Goal: Task Accomplishment & Management: Use online tool/utility

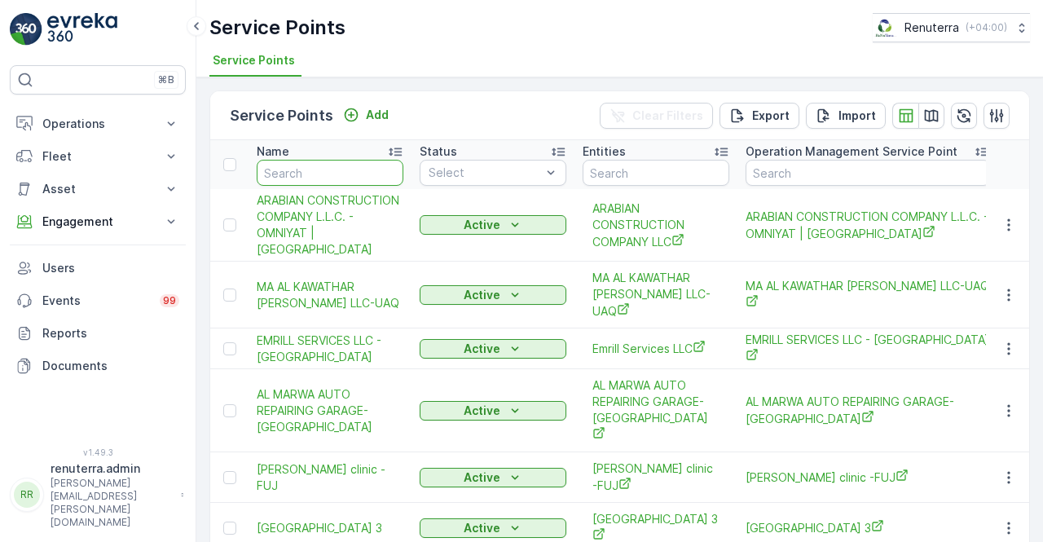
click at [318, 161] on input "text" at bounding box center [330, 173] width 147 height 26
paste input "Al Quoz Al Awsat"
type input "Al Quoz Al Awsat"
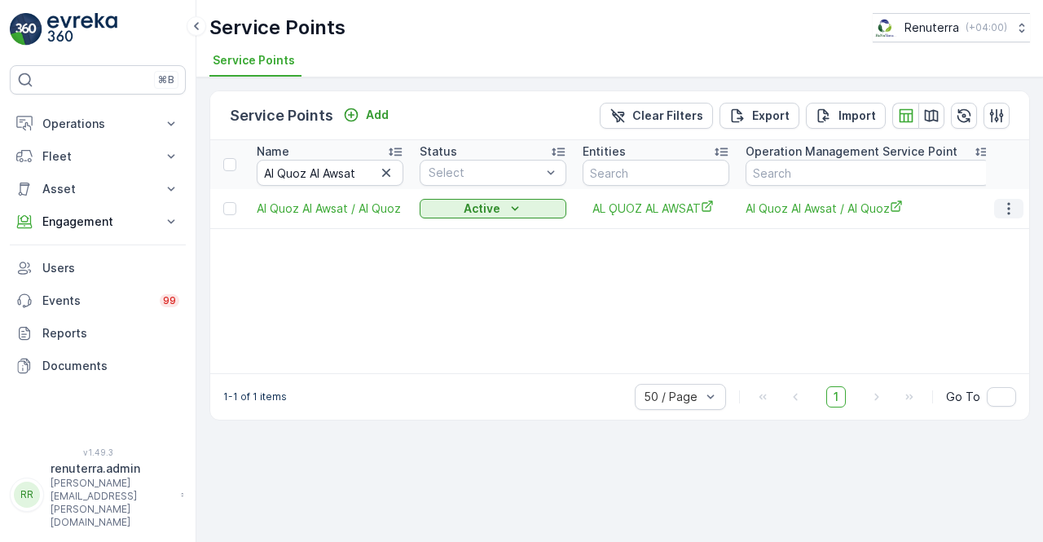
click at [1009, 202] on icon "button" at bounding box center [1008, 208] width 2 height 12
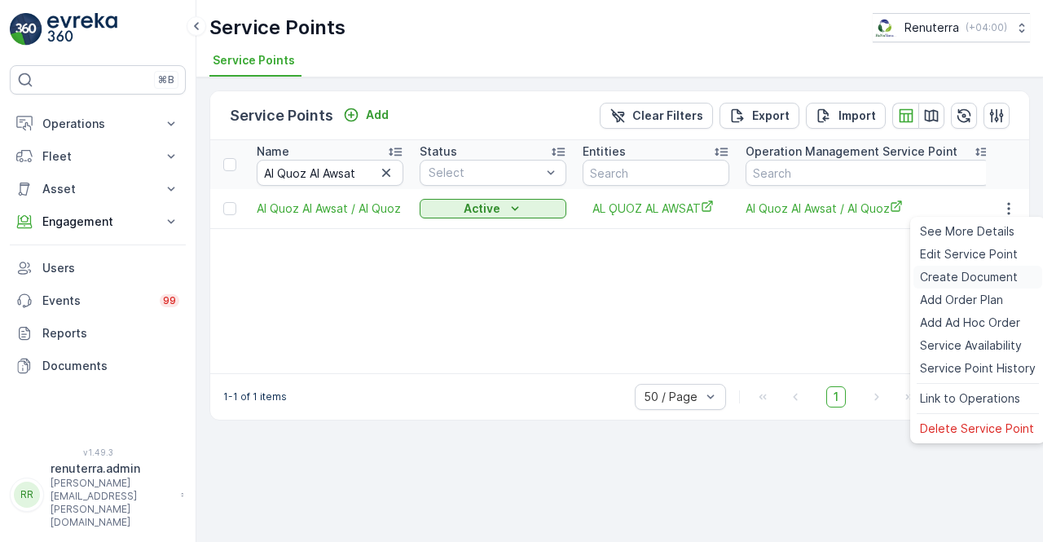
click at [960, 278] on span "Create Document" at bounding box center [969, 277] width 98 height 16
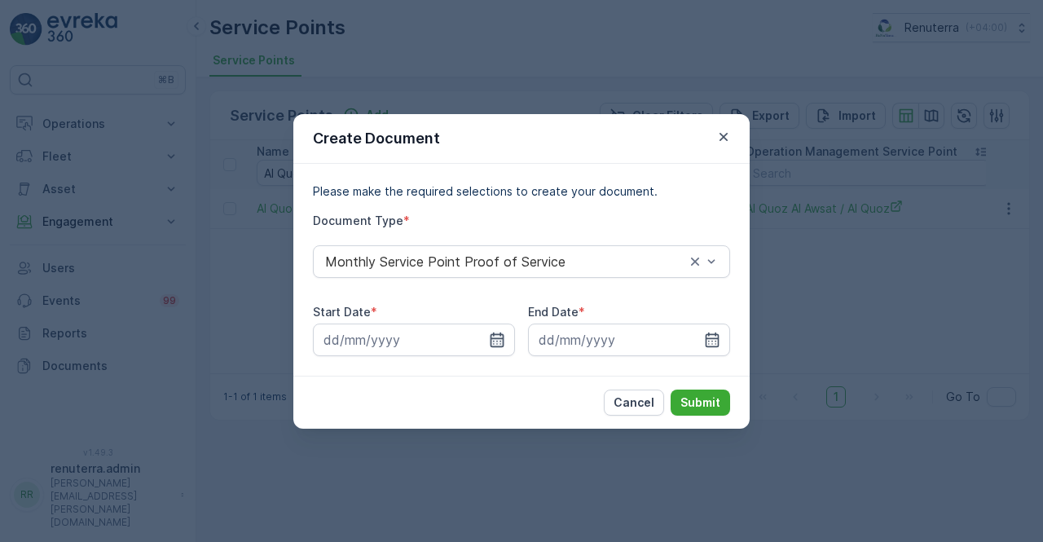
click at [496, 343] on icon "button" at bounding box center [497, 340] width 16 height 16
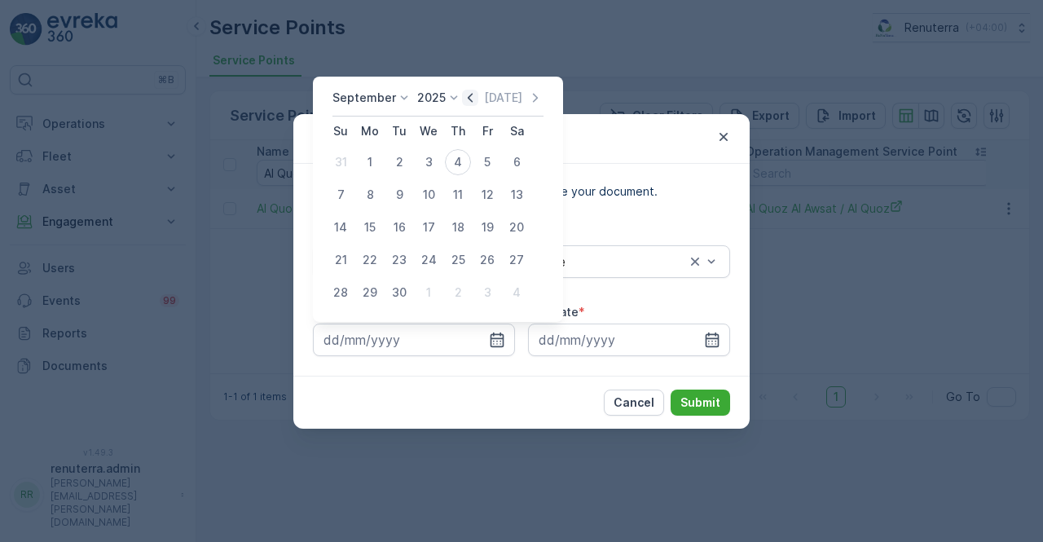
click at [467, 94] on icon "button" at bounding box center [470, 98] width 16 height 16
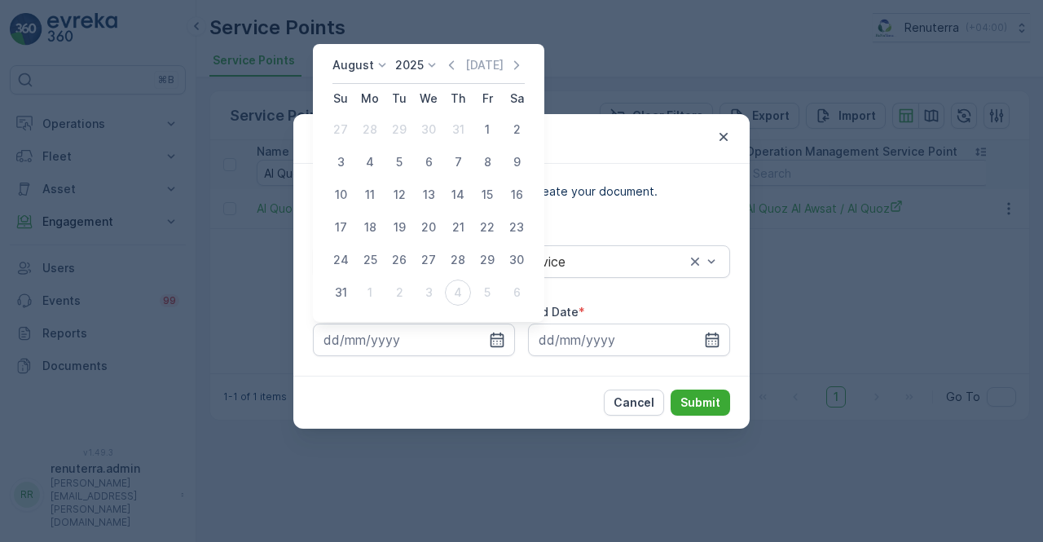
drag, startPoint x: 482, startPoint y: 130, endPoint x: 549, endPoint y: 165, distance: 75.8
click at [485, 129] on div "1" at bounding box center [487, 130] width 26 height 26
type input "01.08.2025"
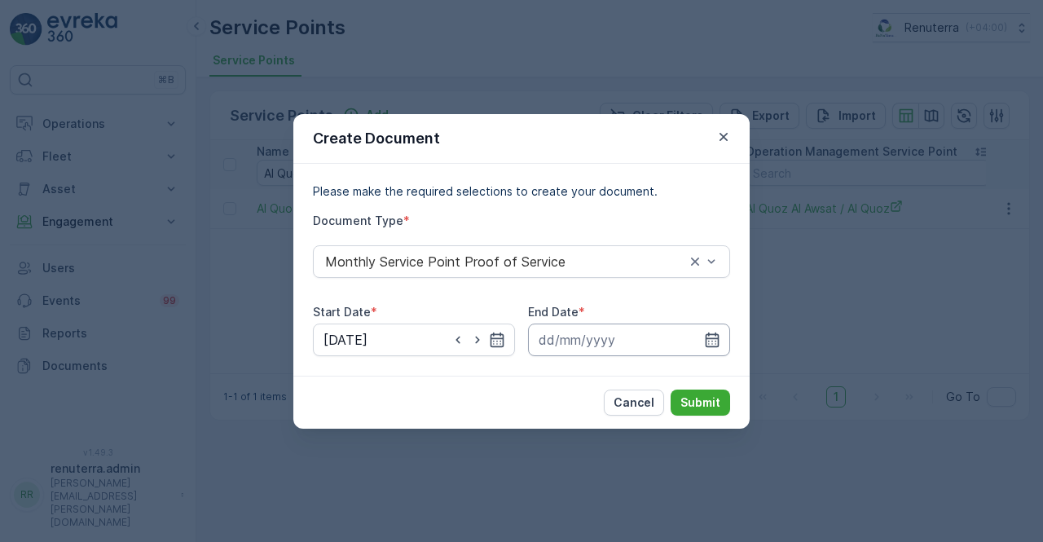
click at [722, 343] on input at bounding box center [629, 339] width 202 height 33
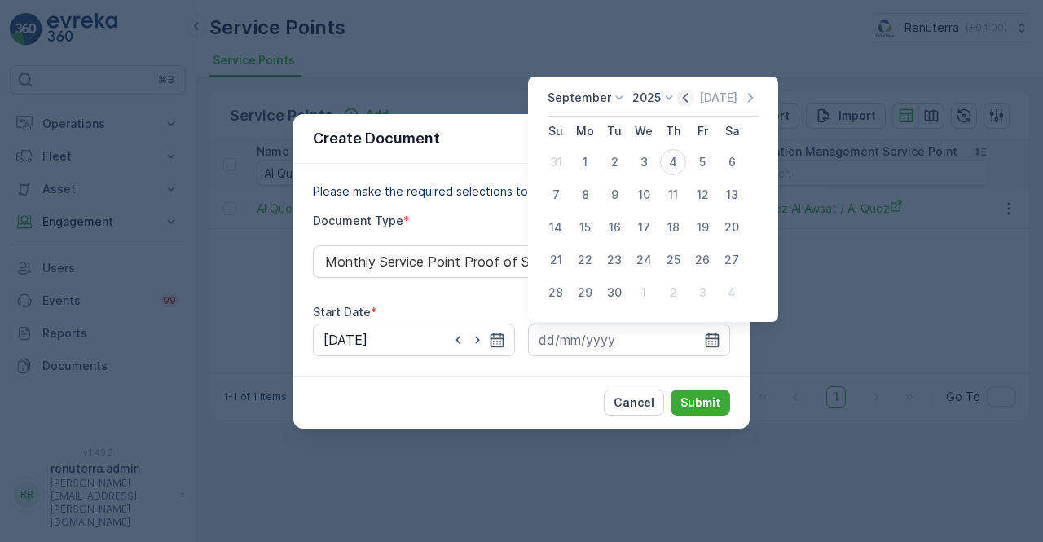
click at [681, 100] on icon "button" at bounding box center [685, 98] width 16 height 16
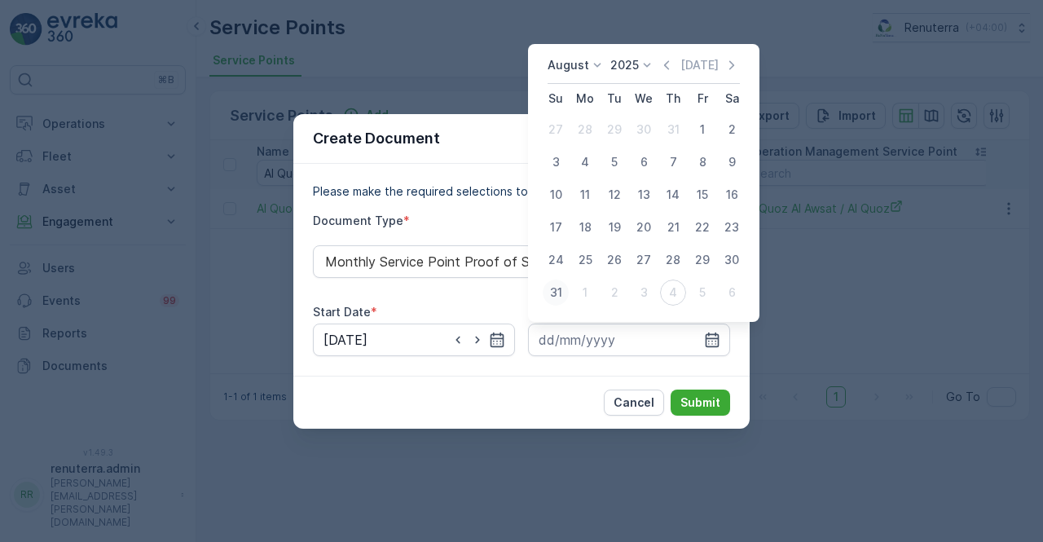
click at [552, 297] on div "31" at bounding box center [556, 292] width 26 height 26
type input "31.08.2025"
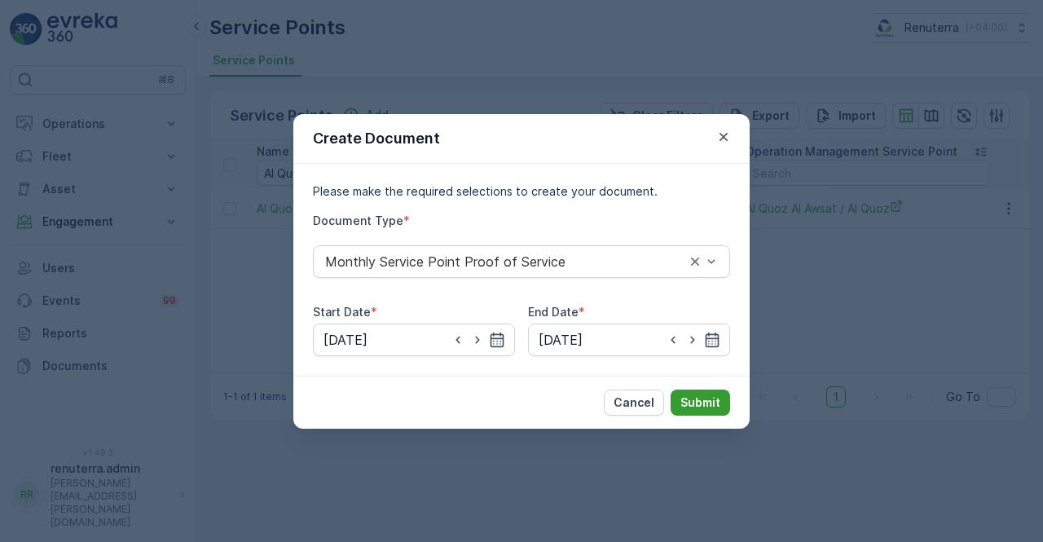
click at [701, 401] on p "Submit" at bounding box center [700, 402] width 40 height 16
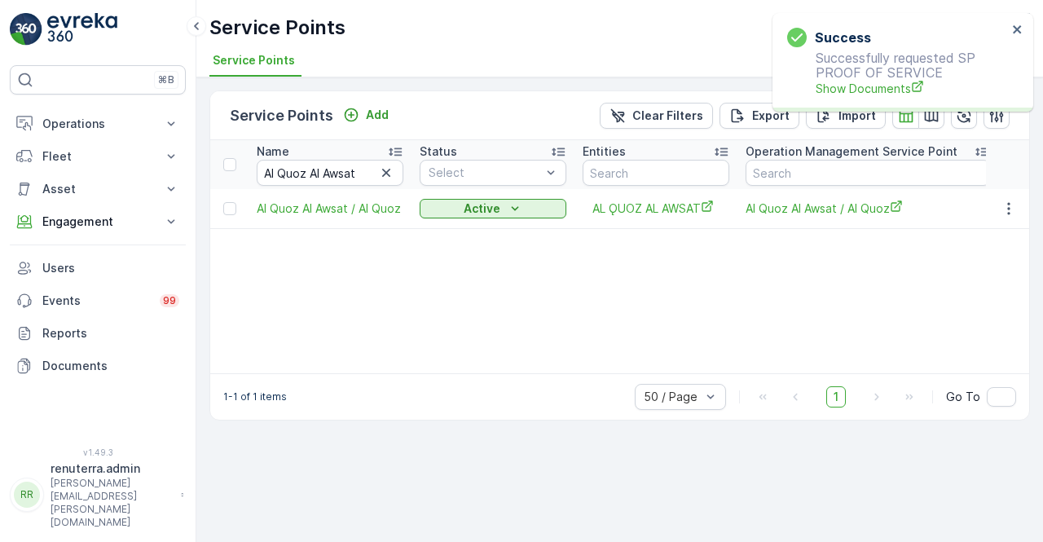
click at [880, 78] on p "Successfully requested SP PROOF OF SERVICE Show Documents" at bounding box center [897, 74] width 220 height 46
click at [875, 87] on span "Show Documents" at bounding box center [911, 88] width 191 height 17
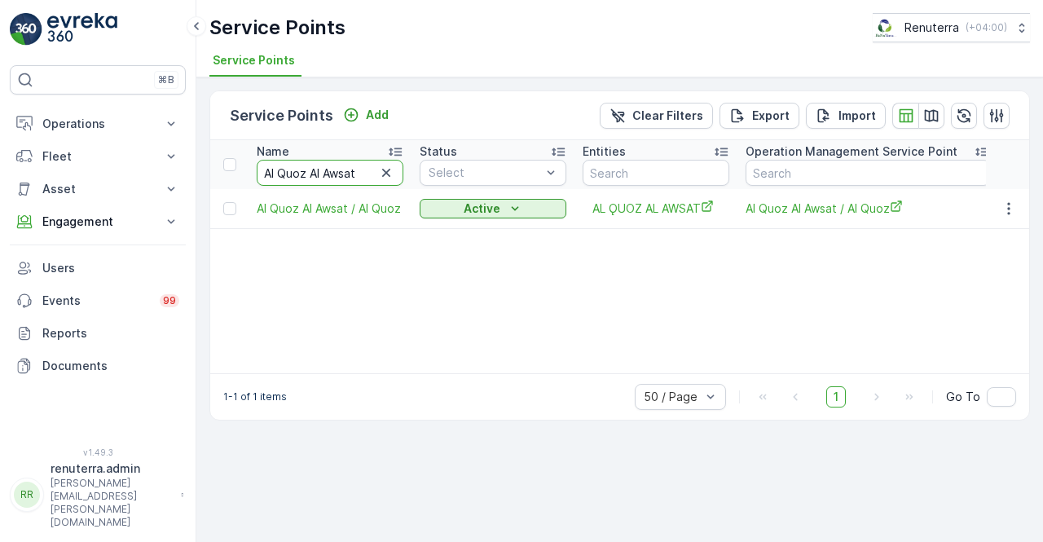
drag, startPoint x: 362, startPoint y: 167, endPoint x: 209, endPoint y: 165, distance: 153.2
click at [209, 165] on div "Service Points Add Clear Filters Export Import Name Al Quoz Al Awsat Status Sel…" at bounding box center [619, 309] width 847 height 464
paste input "Shamalia"
type input "Al Quoz Al Shamalia"
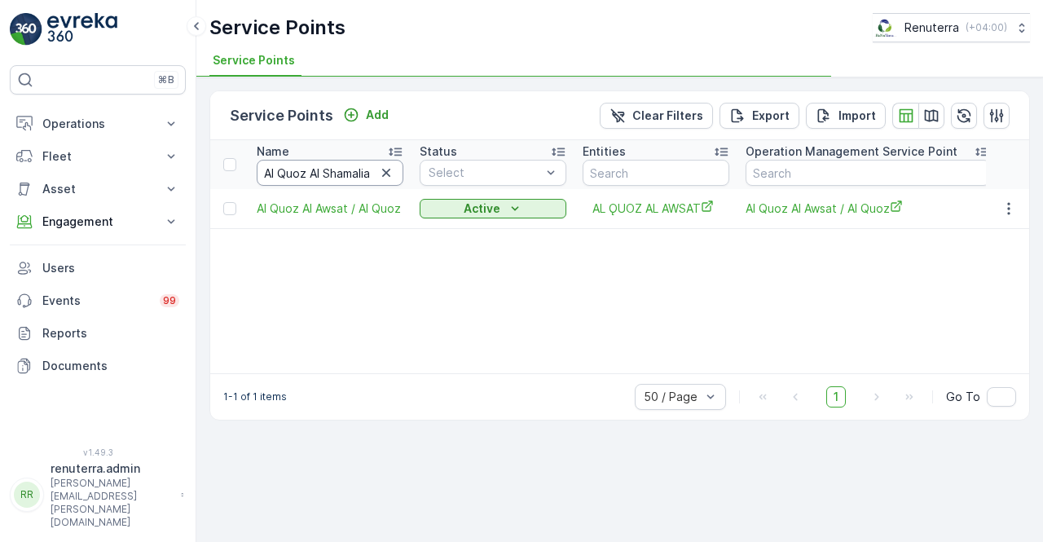
click at [337, 175] on input "Al Quoz Al Shamalia" at bounding box center [330, 173] width 147 height 26
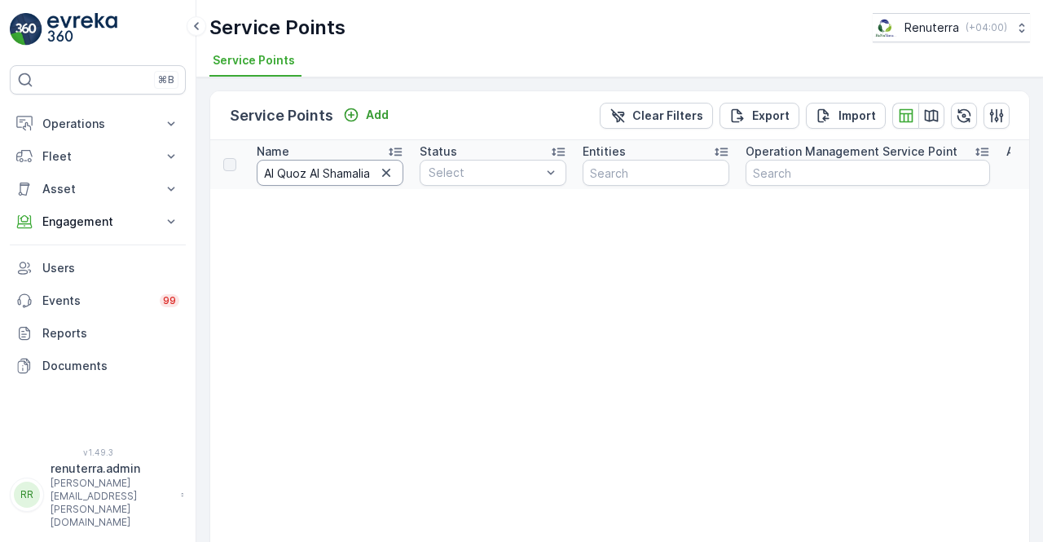
click at [354, 169] on input "Al Quoz Al Shamalia" at bounding box center [330, 173] width 147 height 26
type input "Al Quoz Al"
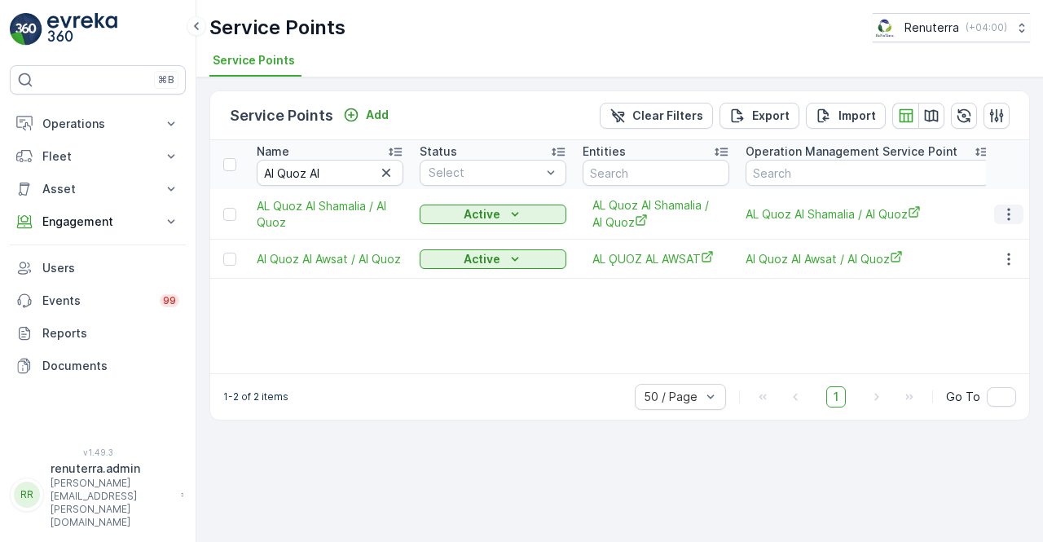
click at [1005, 209] on icon "button" at bounding box center [1009, 214] width 16 height 16
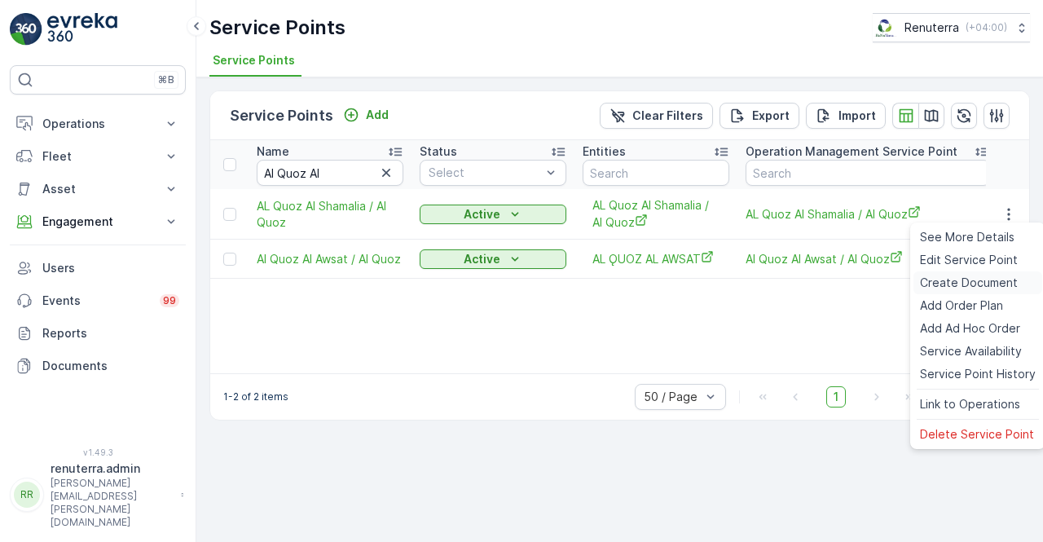
click at [926, 283] on span "Create Document" at bounding box center [969, 283] width 98 height 16
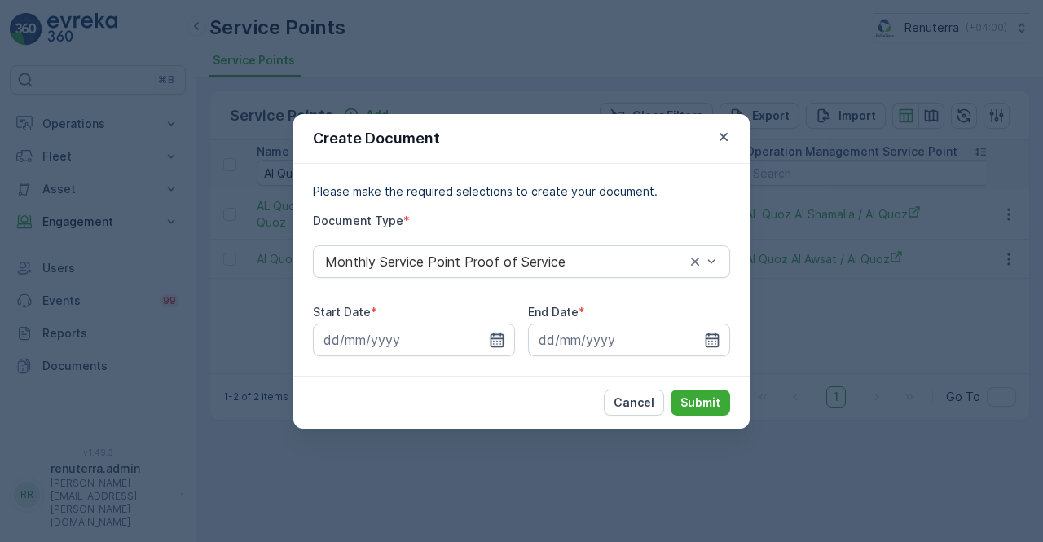
click at [499, 333] on icon "button" at bounding box center [498, 339] width 14 height 15
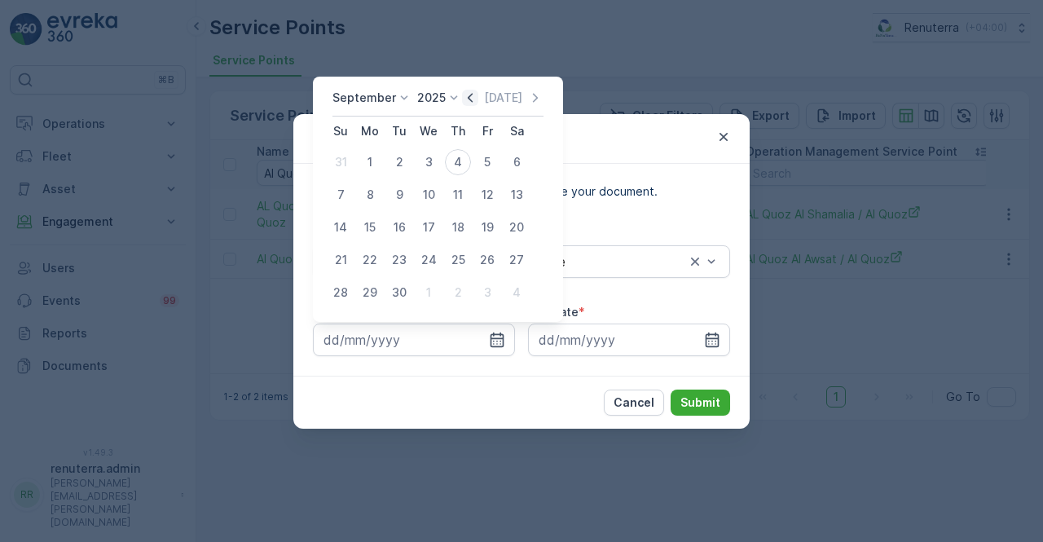
click at [468, 97] on icon "button" at bounding box center [470, 98] width 16 height 16
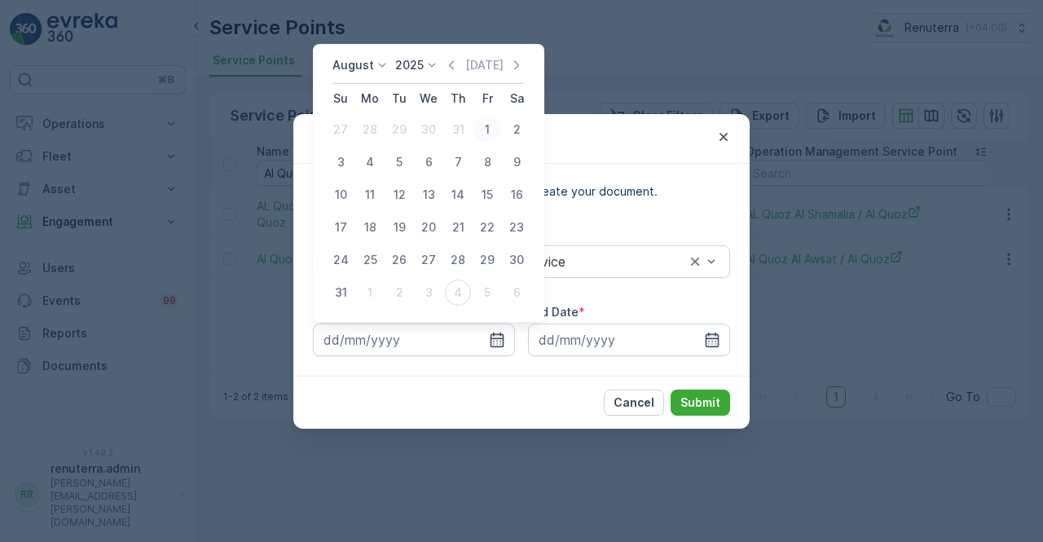
click at [486, 126] on div "1" at bounding box center [487, 130] width 26 height 26
type input "01.08.2025"
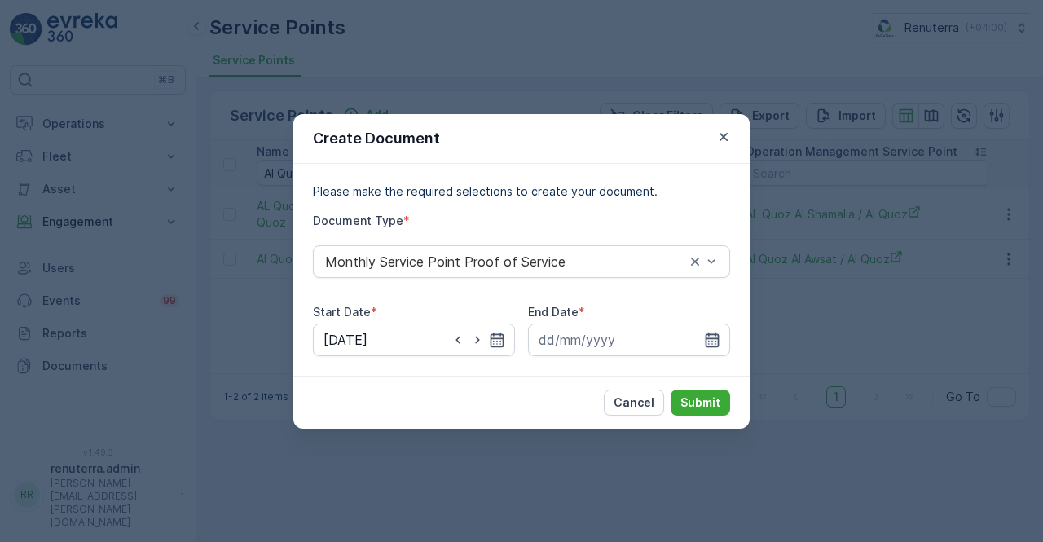
drag, startPoint x: 707, startPoint y: 339, endPoint x: 702, endPoint y: 328, distance: 12.8
click at [707, 339] on icon "button" at bounding box center [712, 340] width 16 height 16
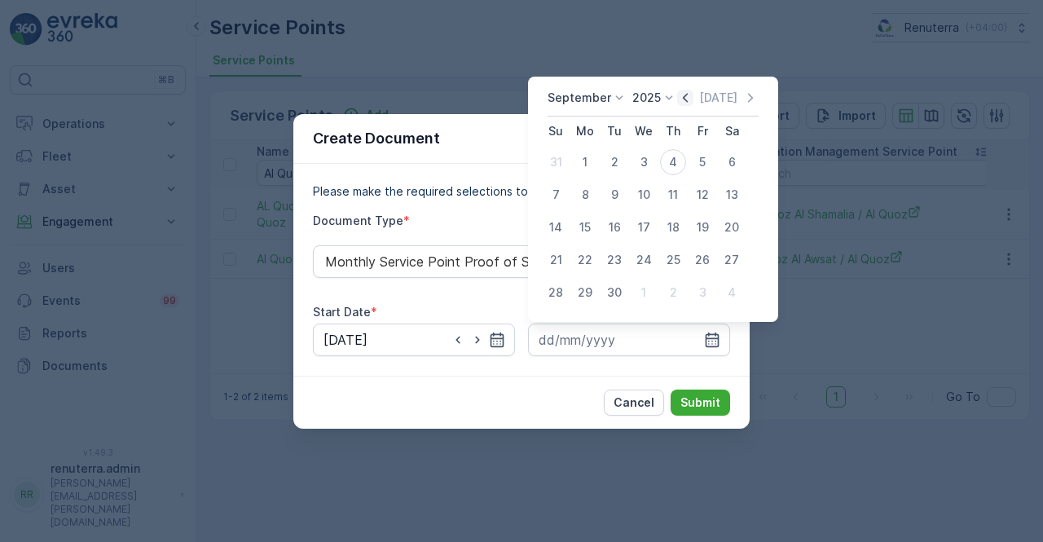
click at [680, 99] on icon "button" at bounding box center [685, 98] width 16 height 16
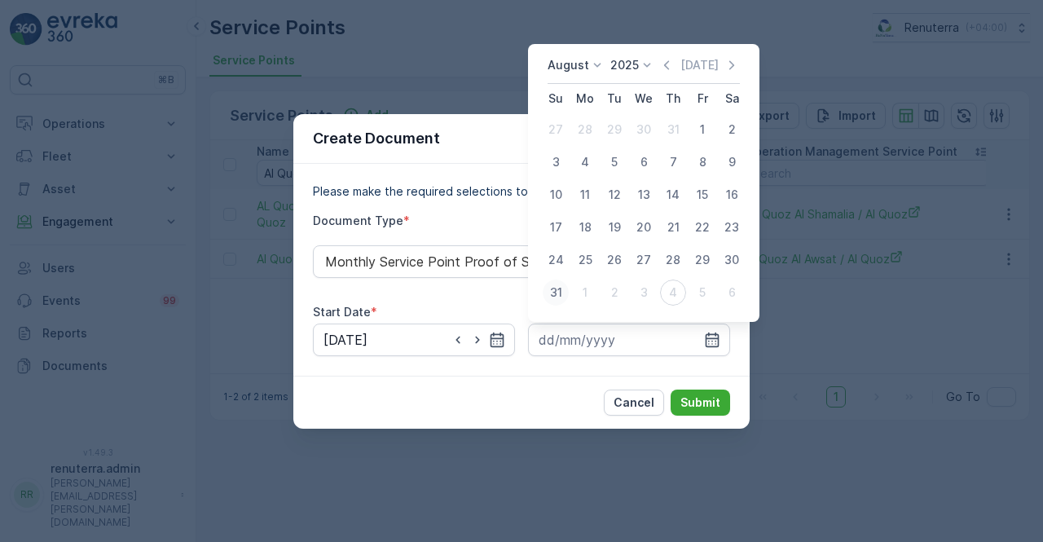
click at [559, 293] on div "31" at bounding box center [556, 292] width 26 height 26
type input "31.08.2025"
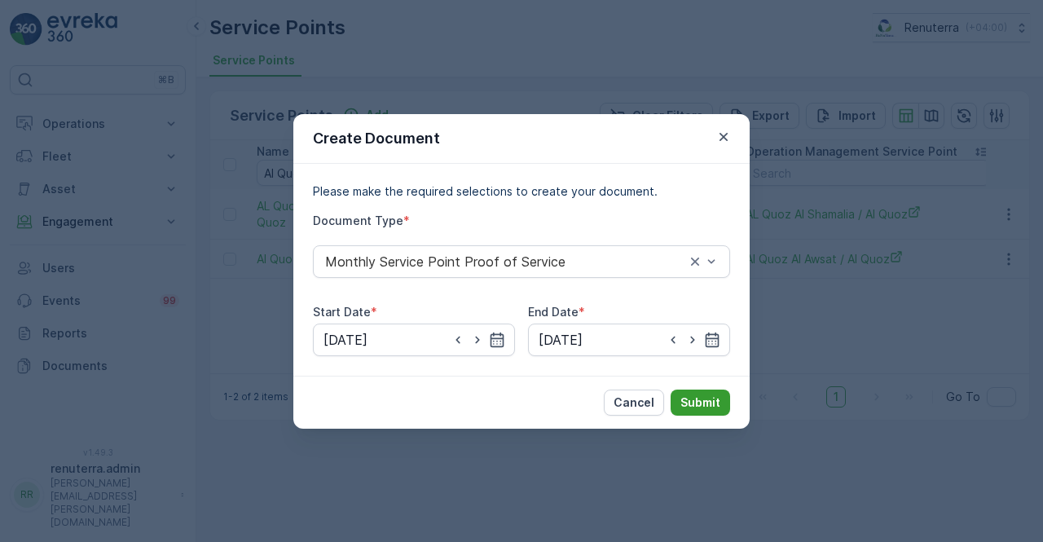
click at [696, 404] on p "Submit" at bounding box center [700, 402] width 40 height 16
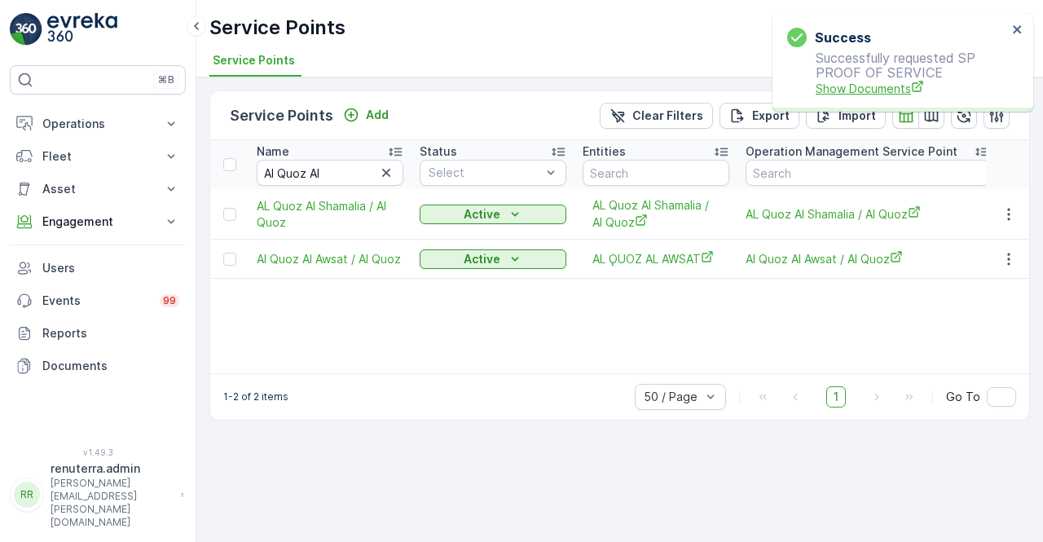
click at [860, 86] on span "Show Documents" at bounding box center [911, 88] width 191 height 17
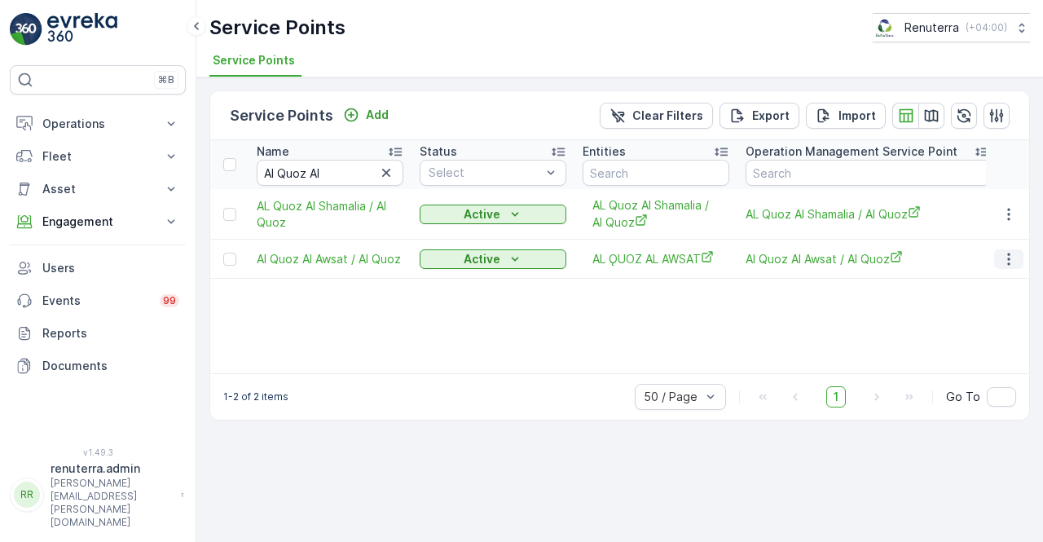
click at [1004, 263] on icon "button" at bounding box center [1009, 259] width 16 height 16
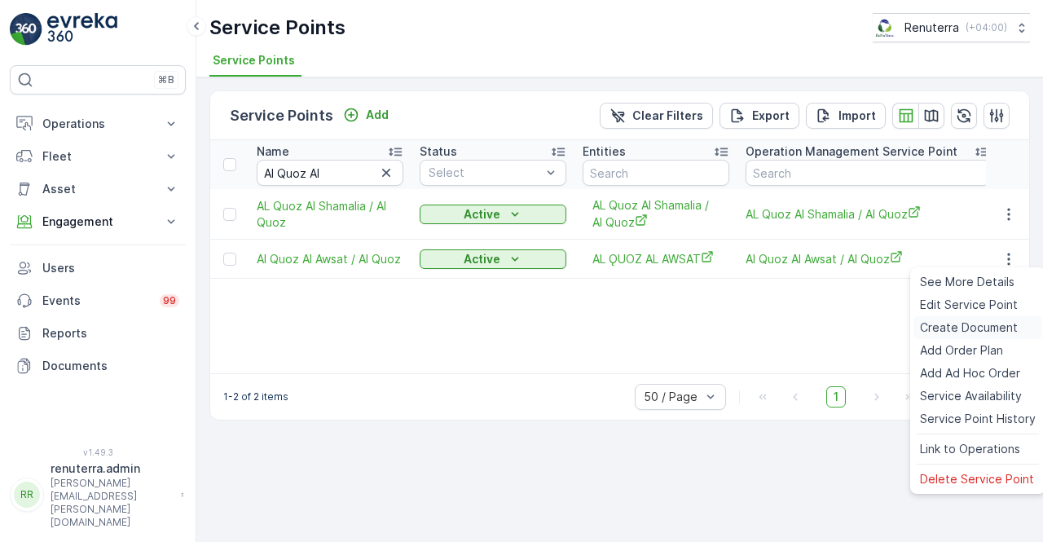
click at [955, 332] on span "Create Document" at bounding box center [969, 327] width 98 height 16
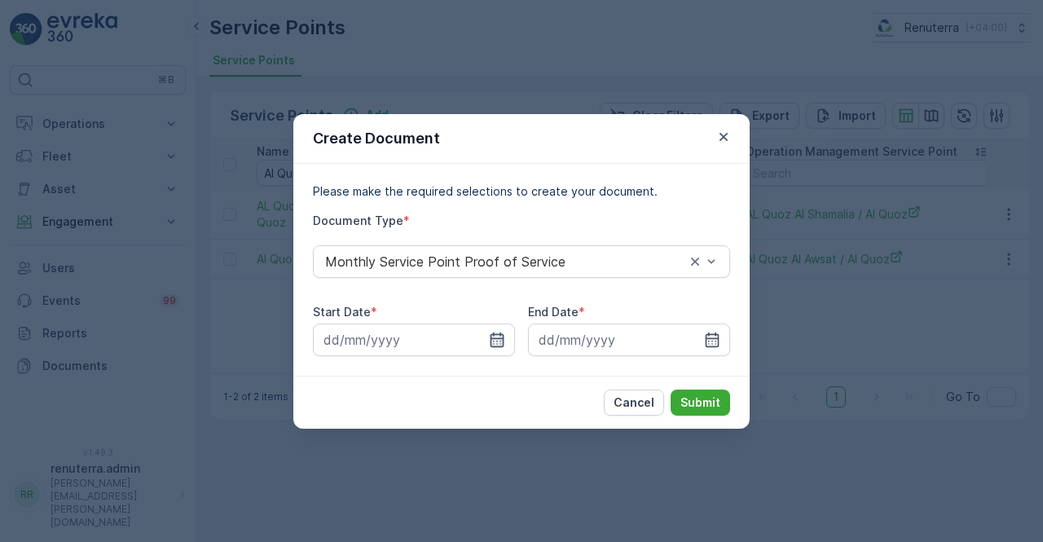
click at [494, 337] on icon "button" at bounding box center [497, 340] width 16 height 16
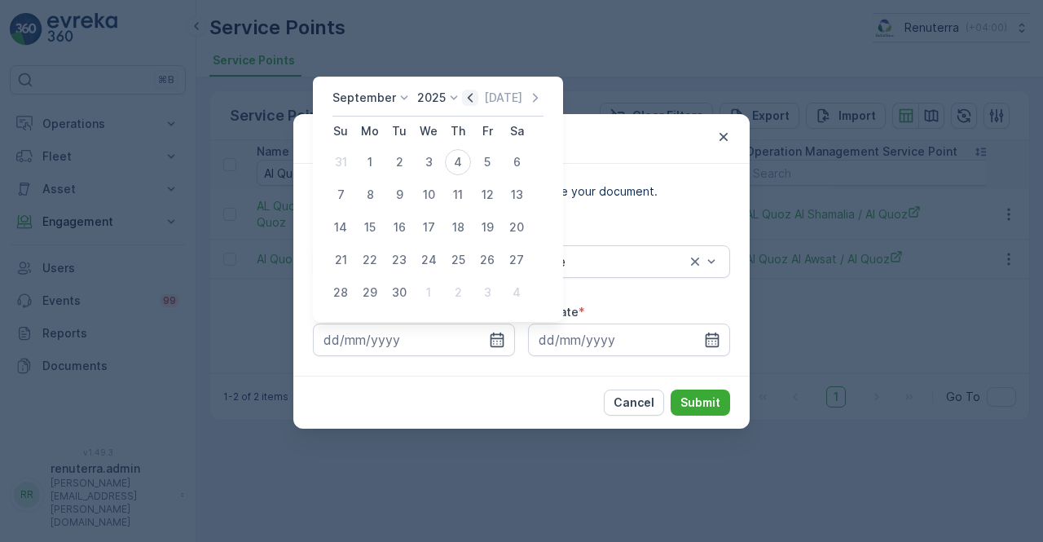
click at [463, 99] on icon "button" at bounding box center [470, 98] width 16 height 16
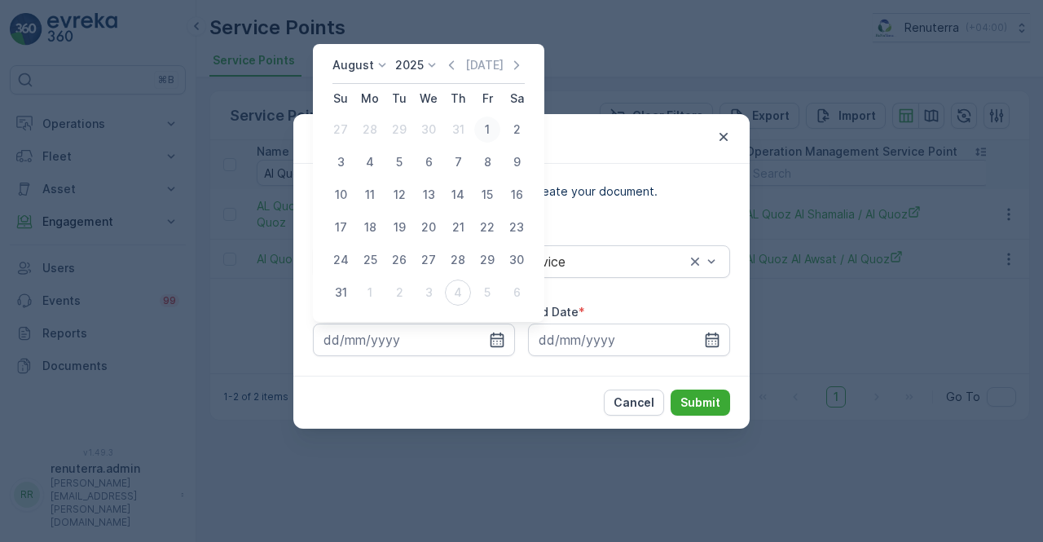
click at [477, 131] on div "1" at bounding box center [487, 130] width 26 height 26
type input "01.08.2025"
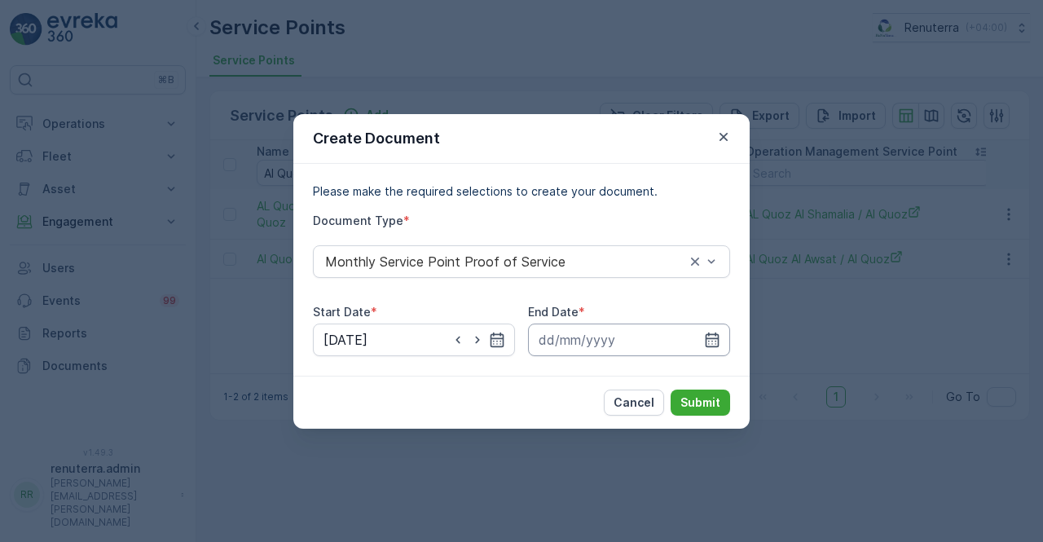
click at [720, 323] on input at bounding box center [629, 339] width 202 height 33
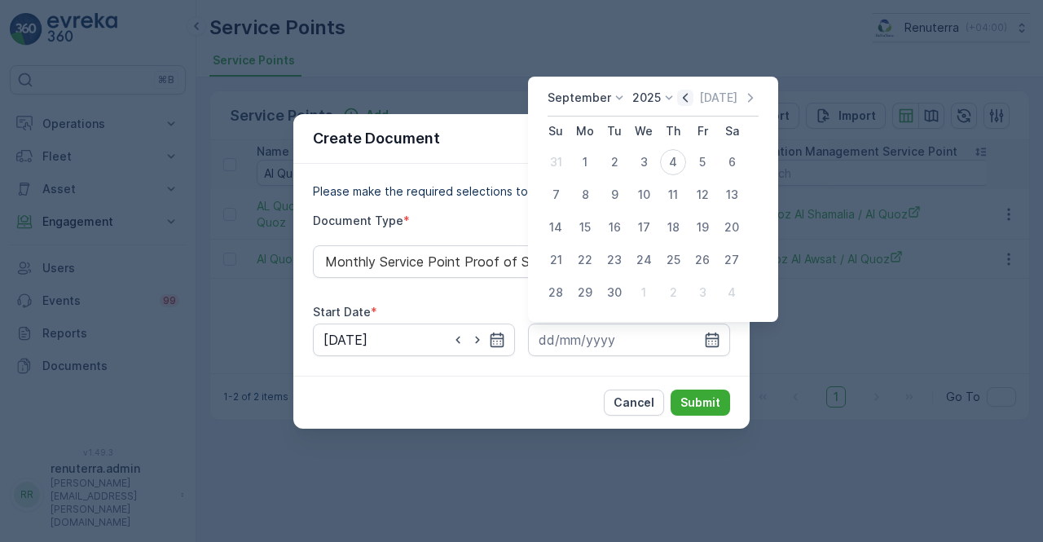
click at [688, 99] on icon "button" at bounding box center [685, 98] width 16 height 16
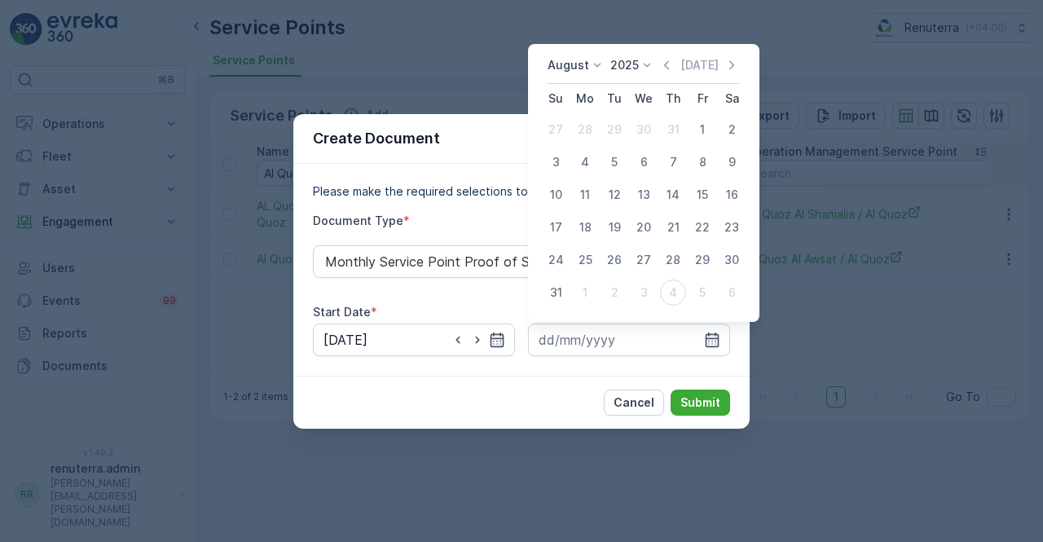
drag, startPoint x: 551, startPoint y: 293, endPoint x: 598, endPoint y: 322, distance: 55.6
click at [557, 293] on div "31" at bounding box center [556, 292] width 26 height 26
type input "31.08.2025"
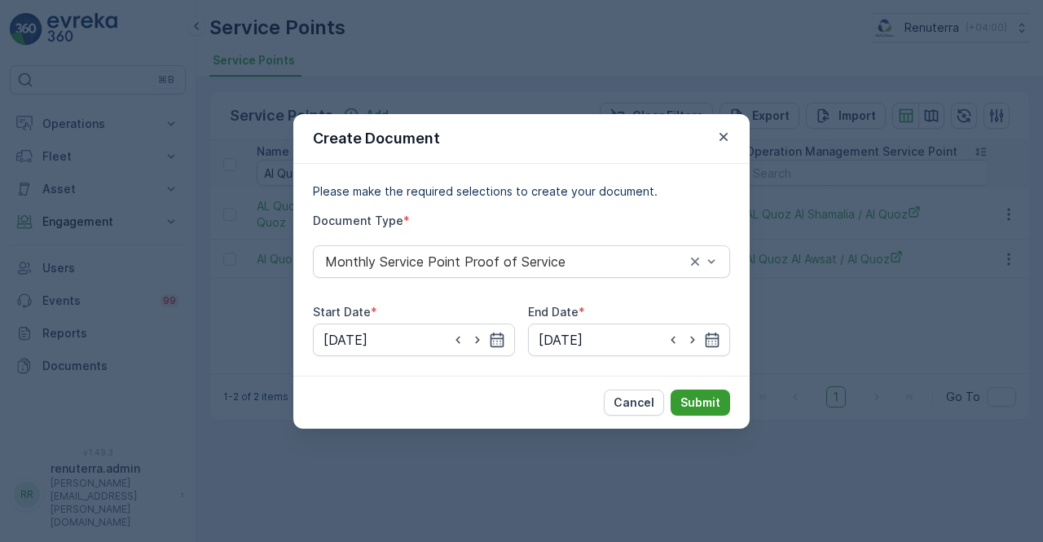
click at [703, 405] on p "Submit" at bounding box center [700, 402] width 40 height 16
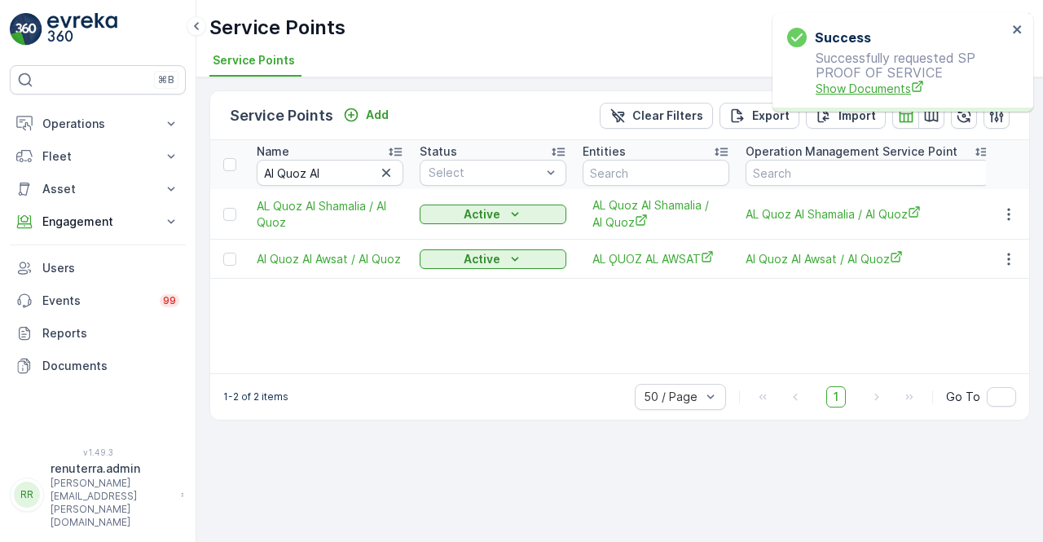
click at [868, 90] on span "Show Documents" at bounding box center [911, 88] width 191 height 17
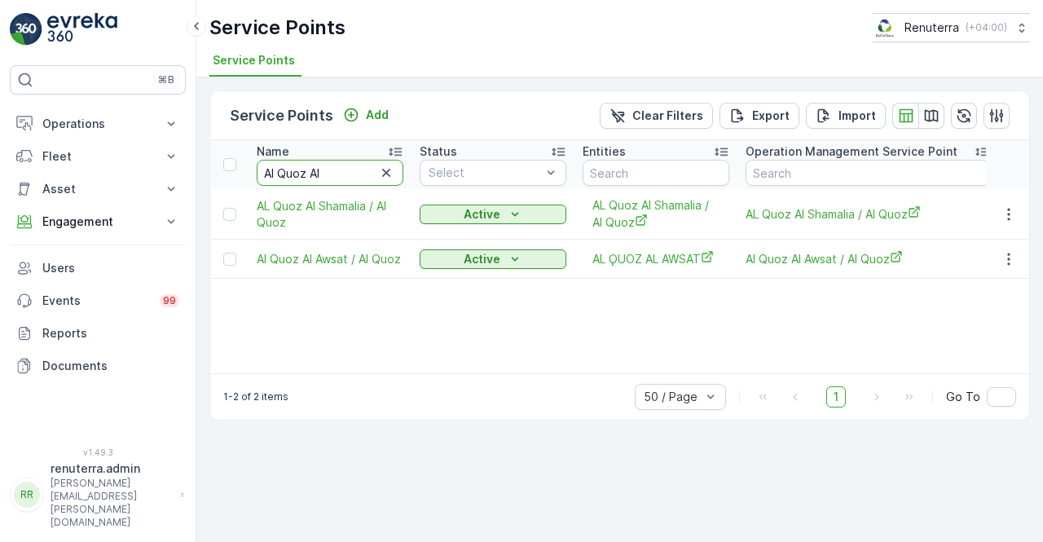
click at [328, 168] on input "Al Quoz Al" at bounding box center [330, 173] width 147 height 26
drag, startPoint x: 328, startPoint y: 168, endPoint x: 257, endPoint y: 173, distance: 71.1
click at [257, 173] on input "Al Quoz Al" at bounding box center [330, 173] width 147 height 26
paste input "qil Mohammed Hadi Badri & Farhan Abdulrahim Mohammad Zainal Faraidooni"
type input "Aqil Mohammed Hadi Badri & Farhan Abdulrahim Mohammad Zainal Faraidooni"
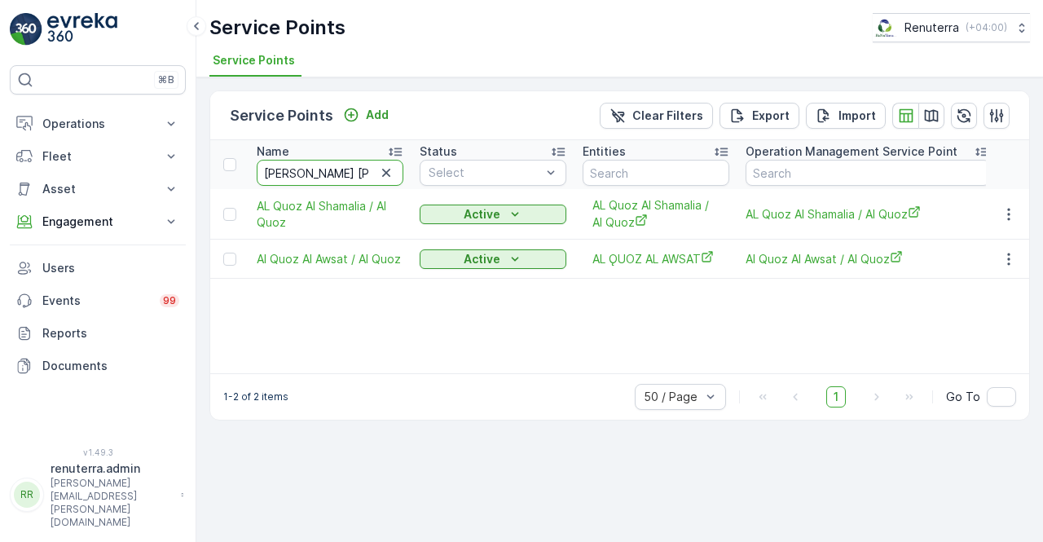
scroll to position [0, 320]
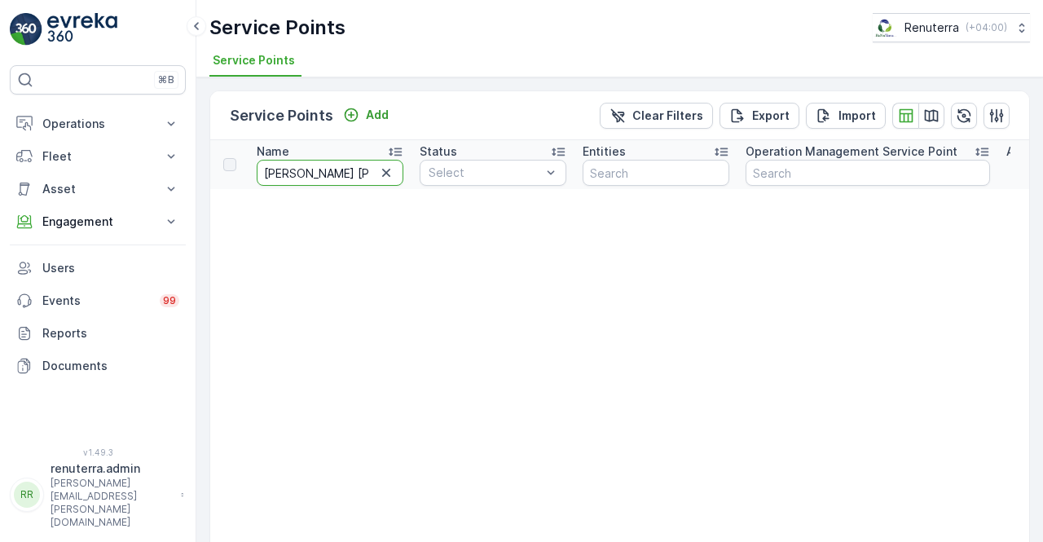
click at [290, 174] on input "Aqil Mohammed Hadi Badri & Farhan Abdulrahim Mohammad Zainal Faraidooni" at bounding box center [330, 173] width 147 height 26
type input "Farhan Abdulrahim Mohammad Zainal Faraidooni"
click at [269, 171] on input "Farhan Abdulrahim Mohammad Zainal Faraidooni" at bounding box center [330, 173] width 147 height 26
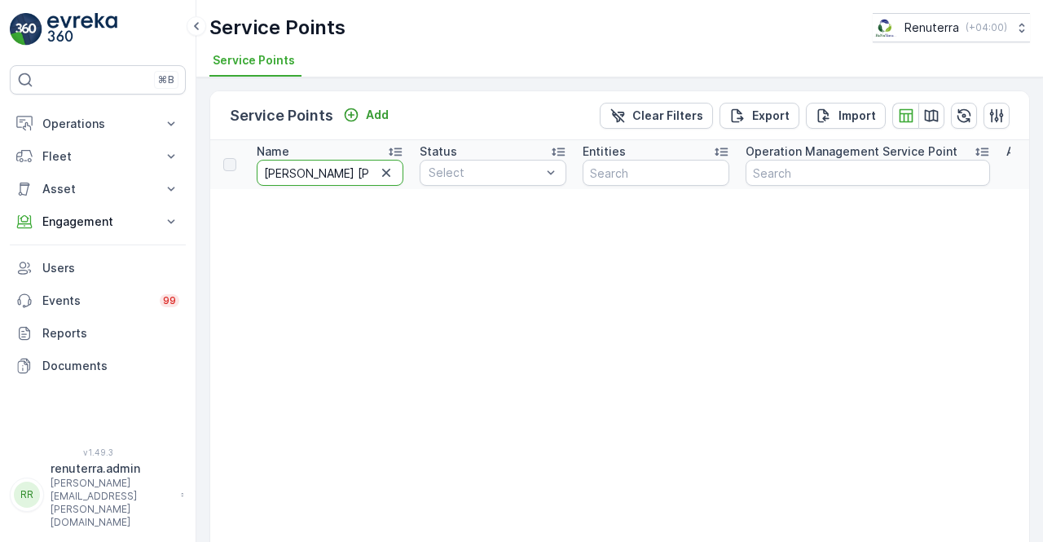
drag, startPoint x: 368, startPoint y: 172, endPoint x: 217, endPoint y: 174, distance: 151.6
click at [389, 178] on icon "button" at bounding box center [386, 173] width 16 height 16
click at [285, 168] on input "text" at bounding box center [330, 173] width 147 height 26
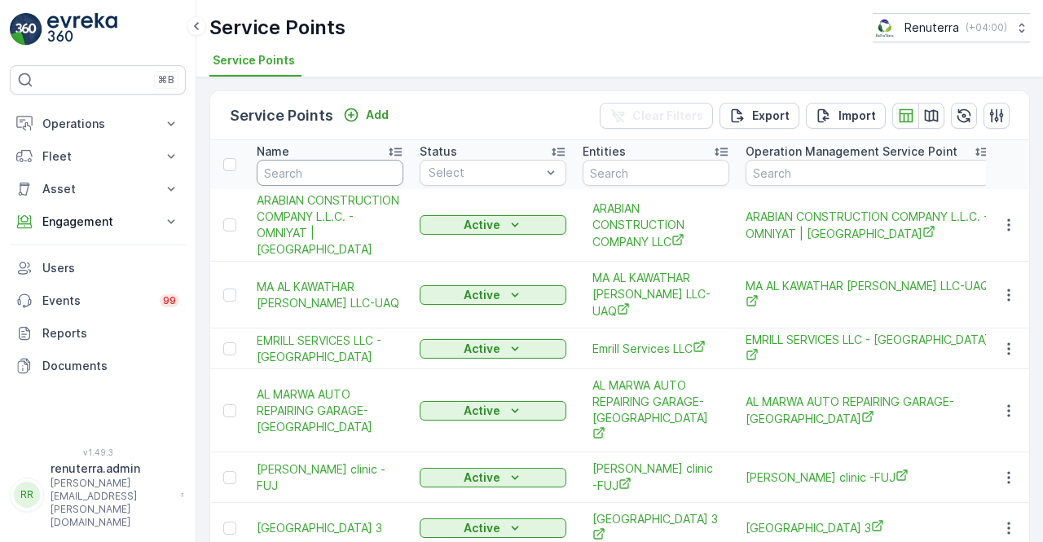
click at [286, 168] on input "text" at bounding box center [330, 173] width 147 height 26
paste input "Farhan Abdulrahim"
type input "Farhan Abdulrahim"
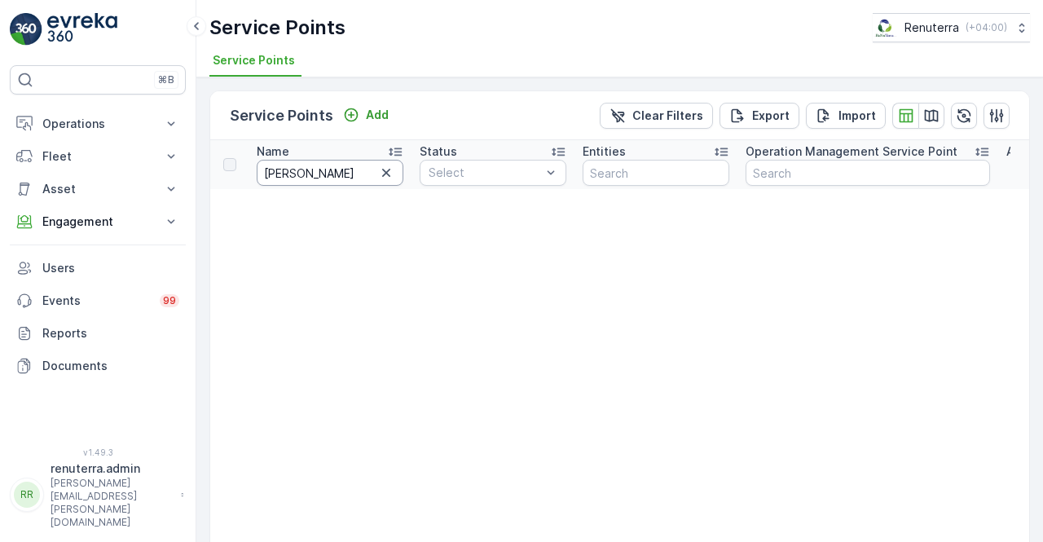
click at [335, 170] on input "Farhan Abdulrahim" at bounding box center [330, 173] width 147 height 26
drag, startPoint x: 372, startPoint y: 173, endPoint x: 261, endPoint y: 170, distance: 111.7
click at [261, 170] on input "Farhan Abdulrahim" at bounding box center [330, 173] width 147 height 26
paste input "Mohammad Zainal Faraidooni"
type input "Farhan Abdulrahim Mohammad Zainal Faraidooni"
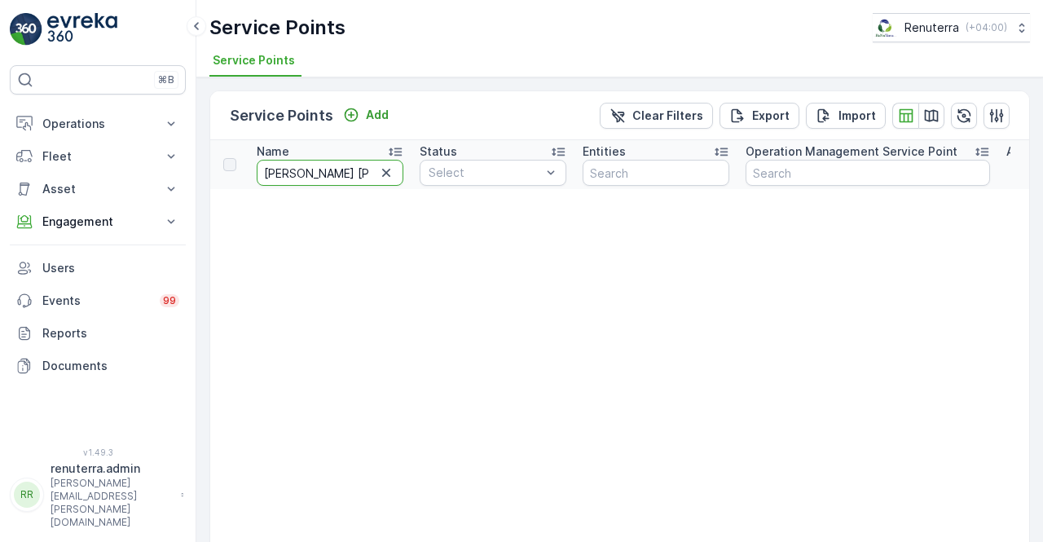
scroll to position [0, 164]
click at [395, 171] on button "button" at bounding box center [386, 173] width 20 height 20
click at [367, 174] on input "text" at bounding box center [330, 173] width 147 height 26
paste input "[PERSON_NAME] [PERSON_NAME] Faraidooni - Bur [GEOGRAPHIC_DATA]"
type input "[PERSON_NAME] [PERSON_NAME] Faraidooni - Bur [GEOGRAPHIC_DATA]"
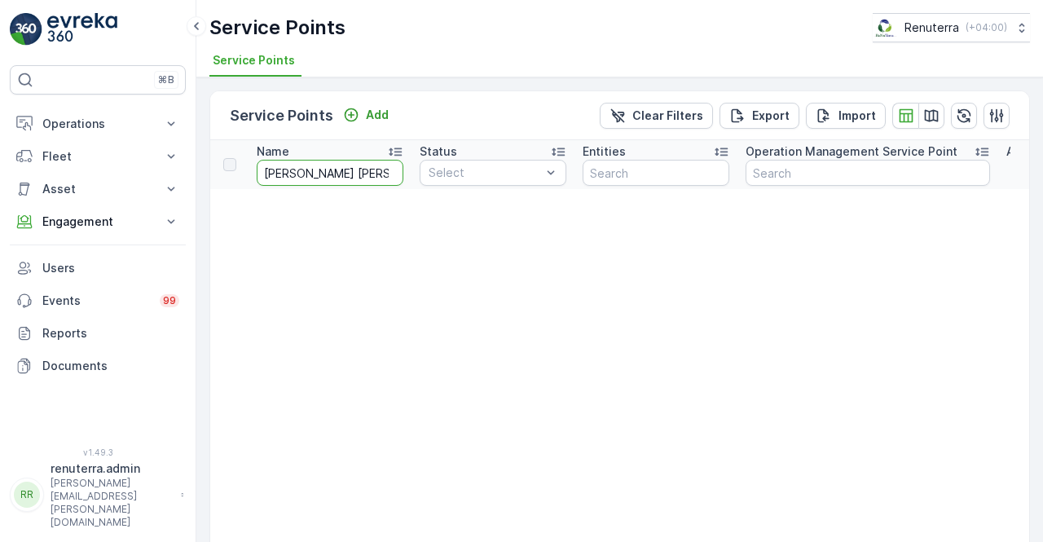
scroll to position [0, 202]
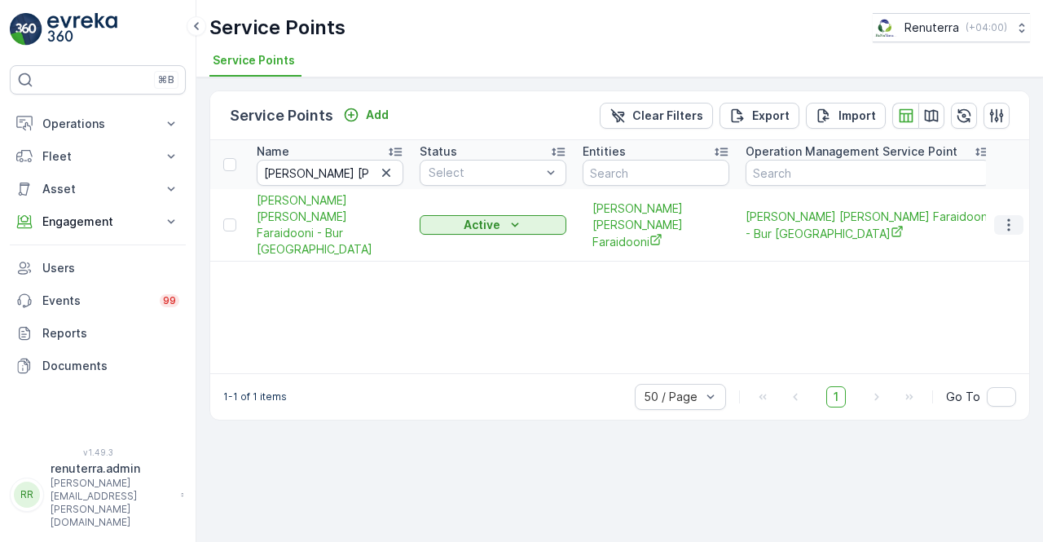
click at [1007, 223] on icon "button" at bounding box center [1009, 225] width 16 height 16
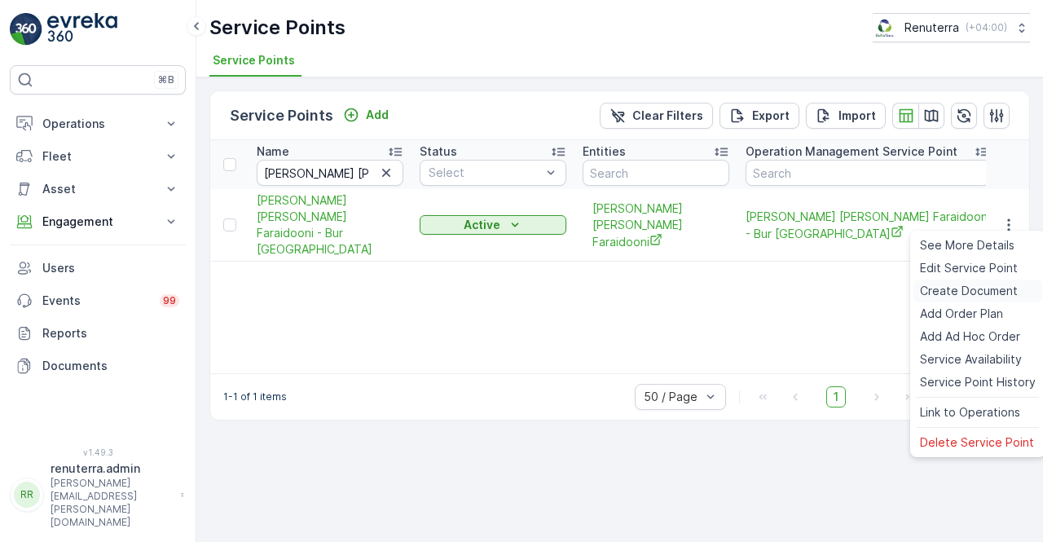
click at [957, 288] on span "Create Document" at bounding box center [969, 291] width 98 height 16
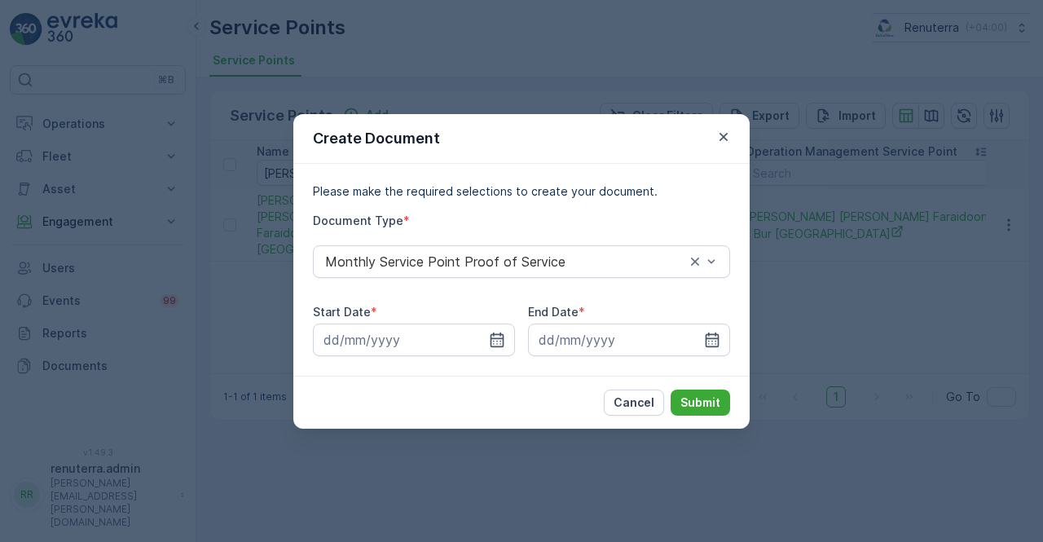
drag, startPoint x: 507, startPoint y: 340, endPoint x: 499, endPoint y: 322, distance: 19.7
click at [502, 340] on div at bounding box center [414, 339] width 202 height 33
drag, startPoint x: 508, startPoint y: 346, endPoint x: 499, endPoint y: 334, distance: 15.2
click at [507, 344] on input at bounding box center [414, 339] width 202 height 33
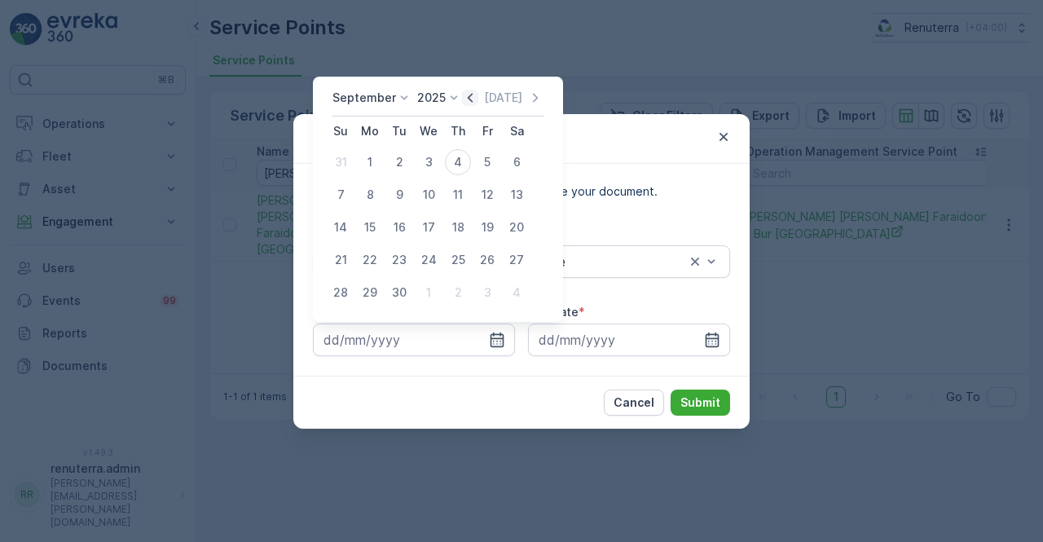
click at [468, 99] on icon "button" at bounding box center [470, 98] width 16 height 16
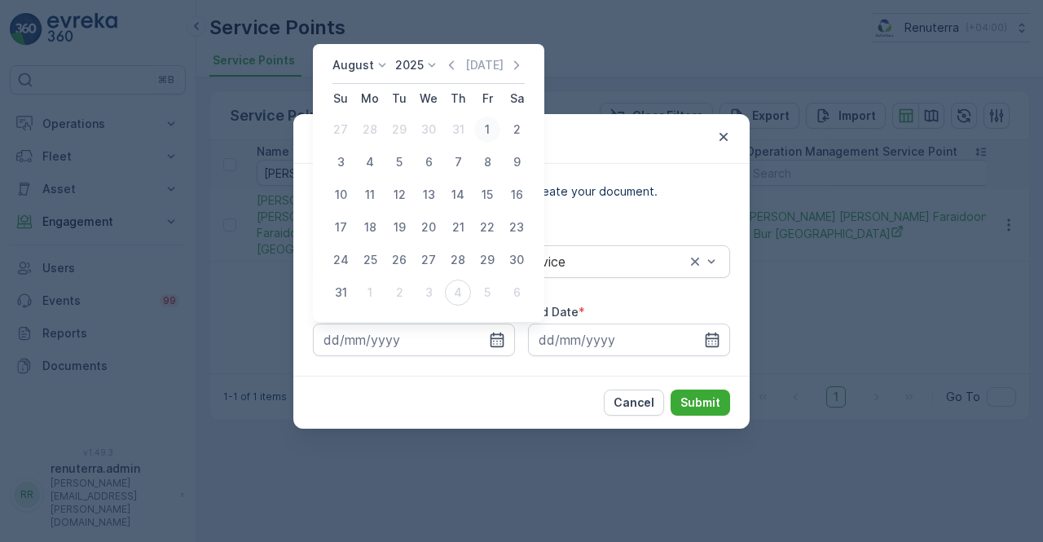
click at [483, 126] on div "1" at bounding box center [487, 130] width 26 height 26
type input "01.08.2025"
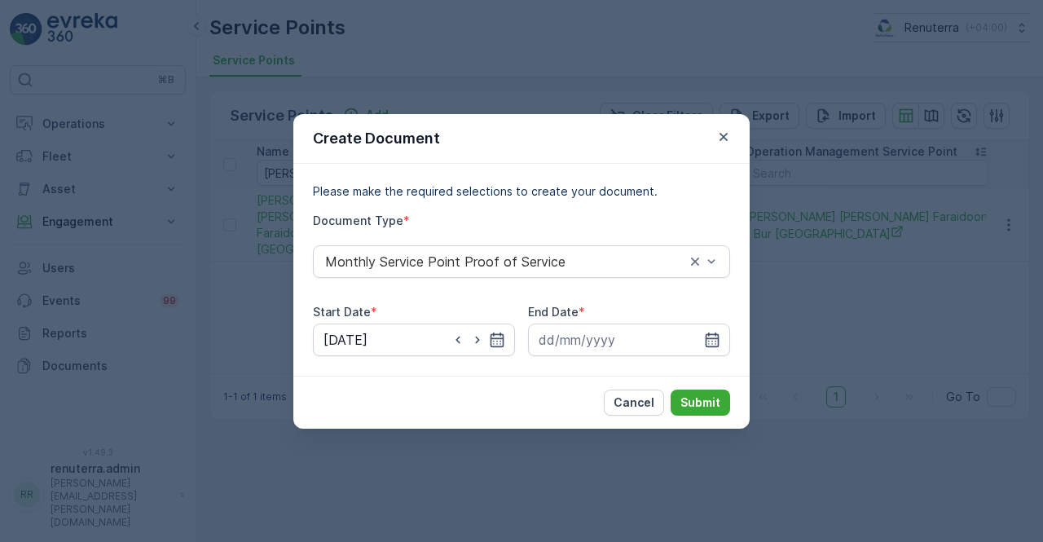
click at [711, 323] on input at bounding box center [629, 339] width 202 height 33
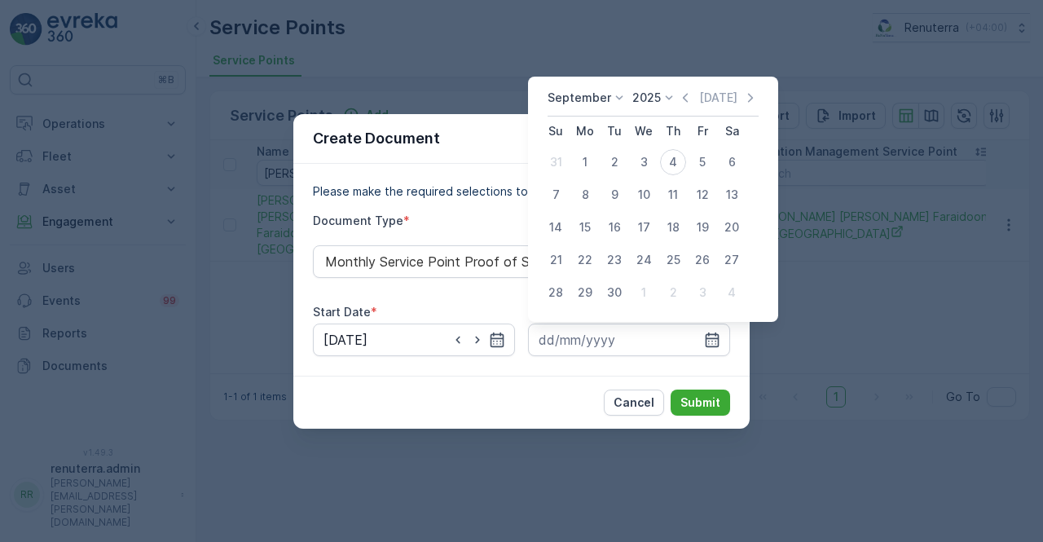
click at [678, 97] on icon "button" at bounding box center [685, 98] width 16 height 16
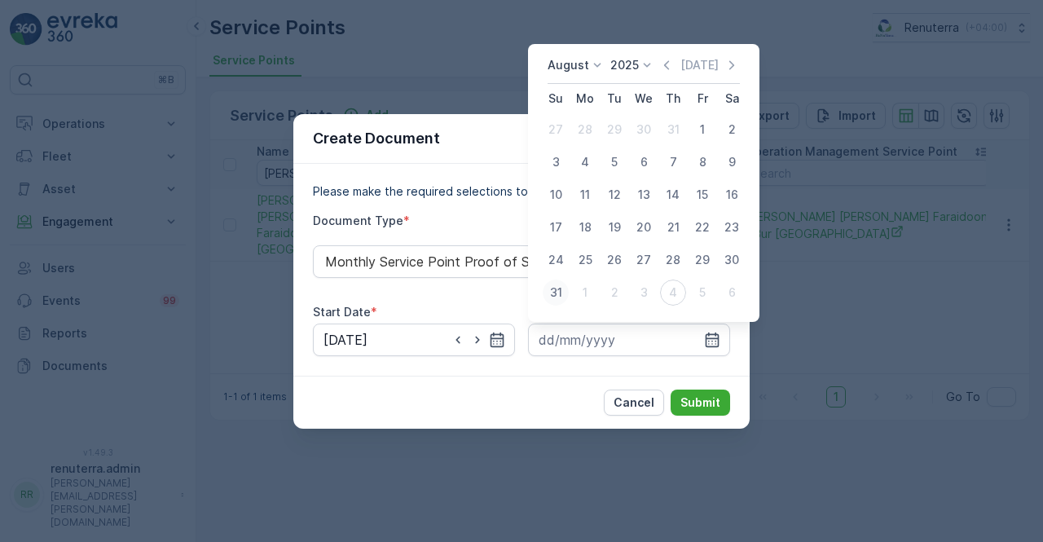
click at [558, 299] on div "31" at bounding box center [556, 292] width 26 height 26
type input "31.08.2025"
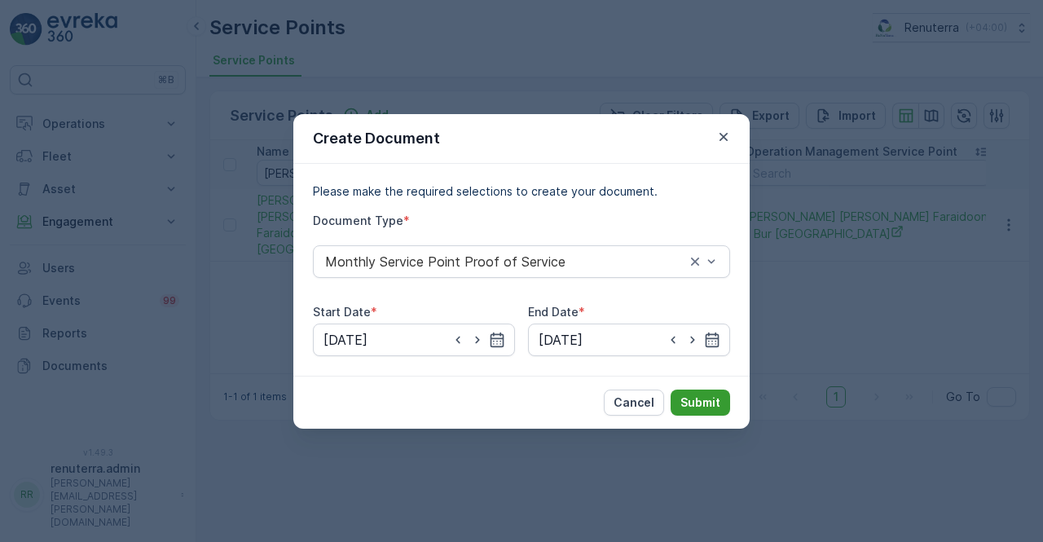
click at [706, 396] on p "Submit" at bounding box center [700, 402] width 40 height 16
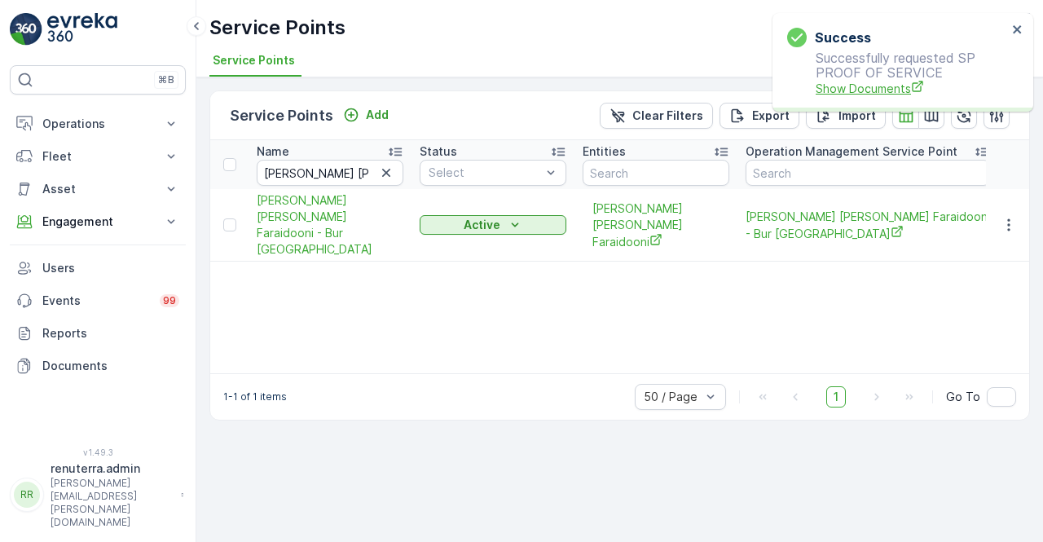
click at [822, 86] on span "Show Documents" at bounding box center [911, 88] width 191 height 17
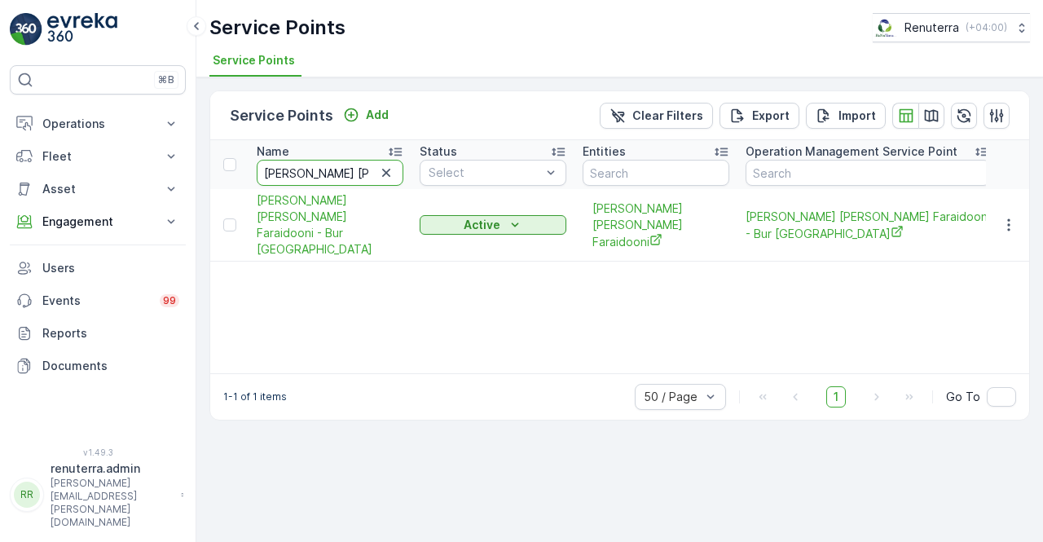
drag, startPoint x: 367, startPoint y: 169, endPoint x: 232, endPoint y: 170, distance: 135.3
paste input "/ Al QuozMohammad Zainal Faraidooni"
type input "Farhan Abdulrahim Mohammad Zainal Faraidooni / Al QuozMohammad Zainal Faraidoon…"
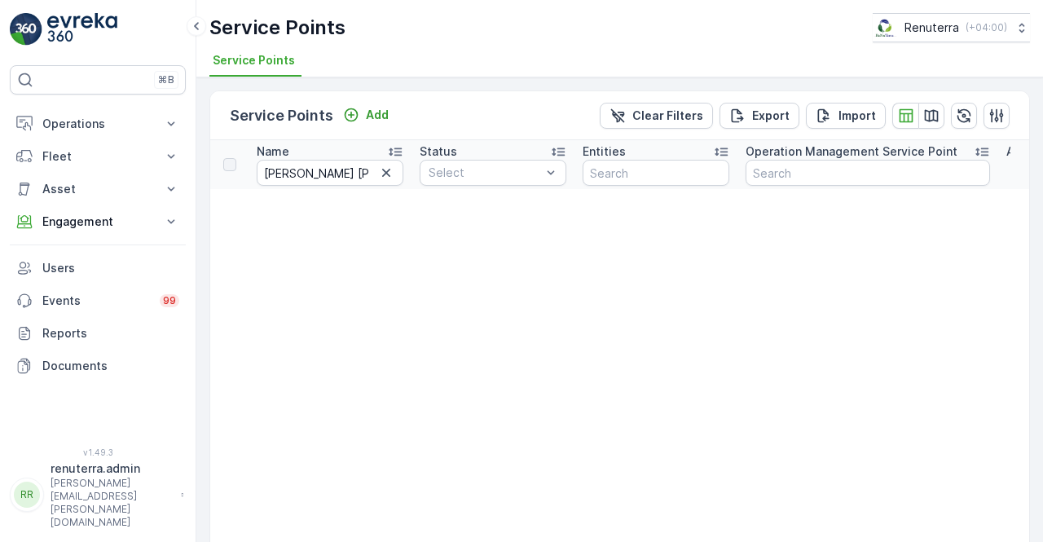
click at [272, 178] on input "Farhan Abdulrahim Mohammad Zainal Faraidooni / Al QuozMohammad Zainal Faraidoon…" at bounding box center [330, 173] width 147 height 26
click at [385, 170] on icon "button" at bounding box center [386, 173] width 8 height 8
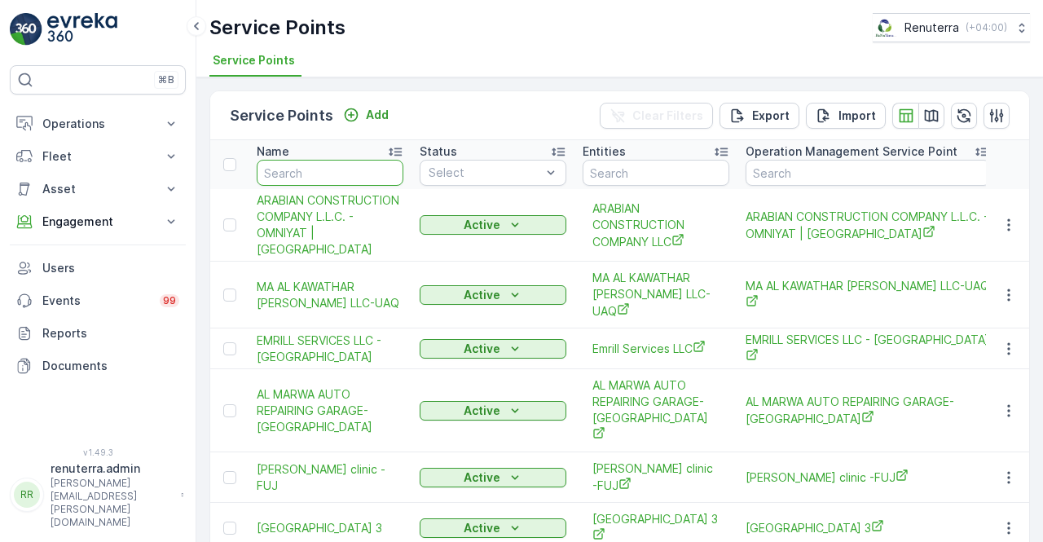
click at [285, 178] on input "text" at bounding box center [330, 173] width 147 height 26
paste input "[PERSON_NAME] [PERSON_NAME] Faraidooni / Al Quoz"
type input "[PERSON_NAME] [PERSON_NAME] Faraidooni / Al Quoz"
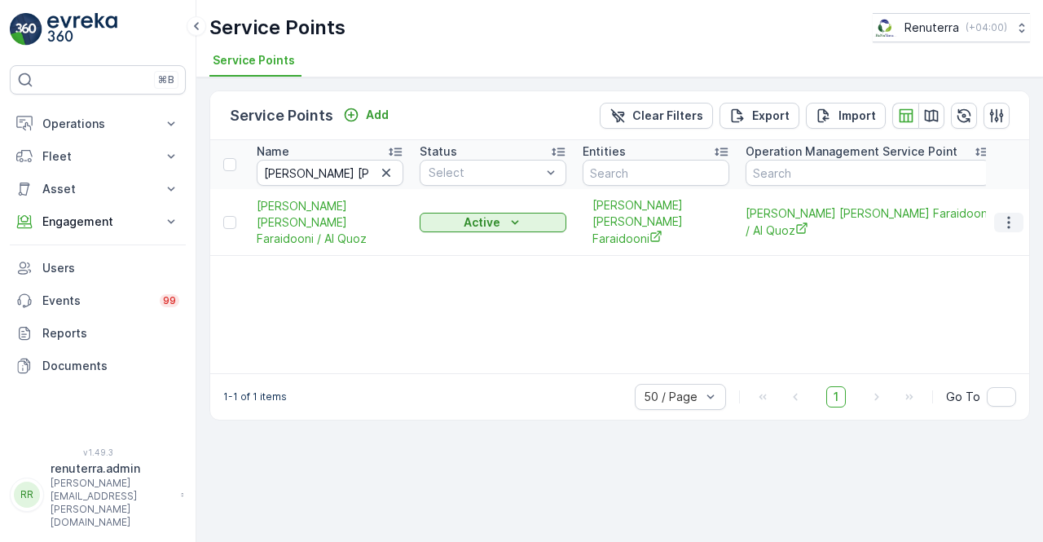
click at [1012, 218] on icon "button" at bounding box center [1009, 222] width 16 height 16
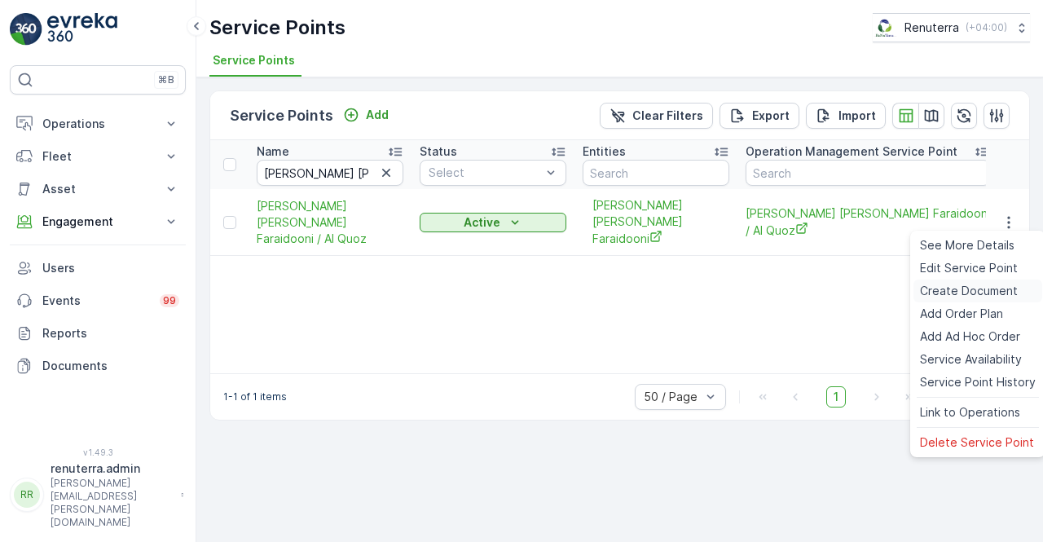
click at [955, 291] on span "Create Document" at bounding box center [969, 291] width 98 height 16
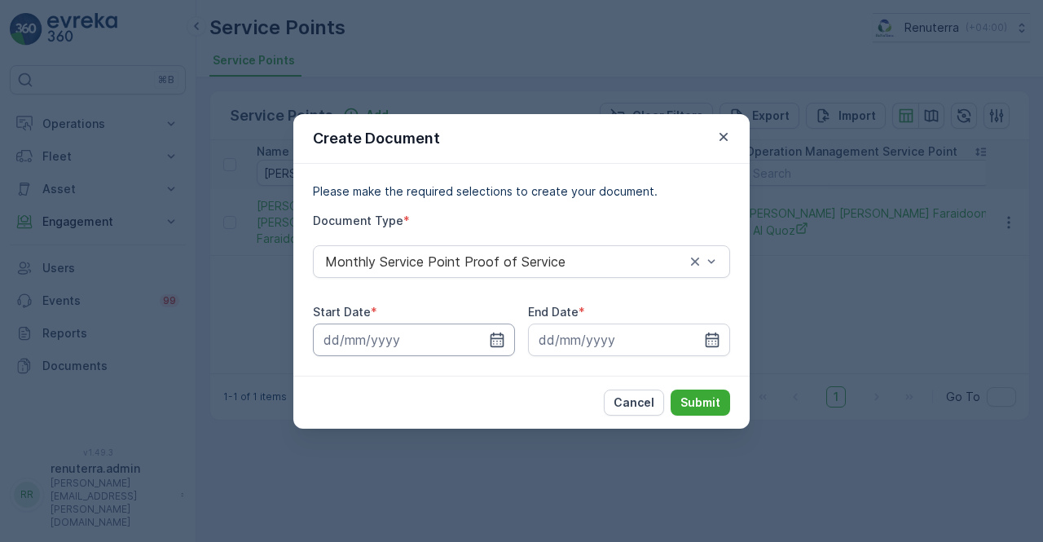
click at [498, 350] on input at bounding box center [414, 339] width 202 height 33
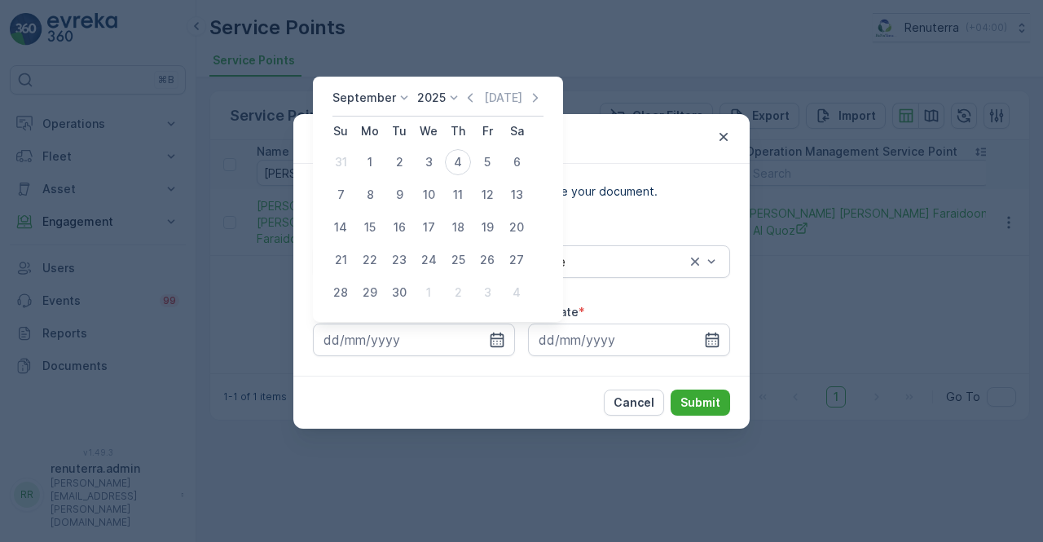
click at [464, 105] on icon "button" at bounding box center [470, 98] width 16 height 16
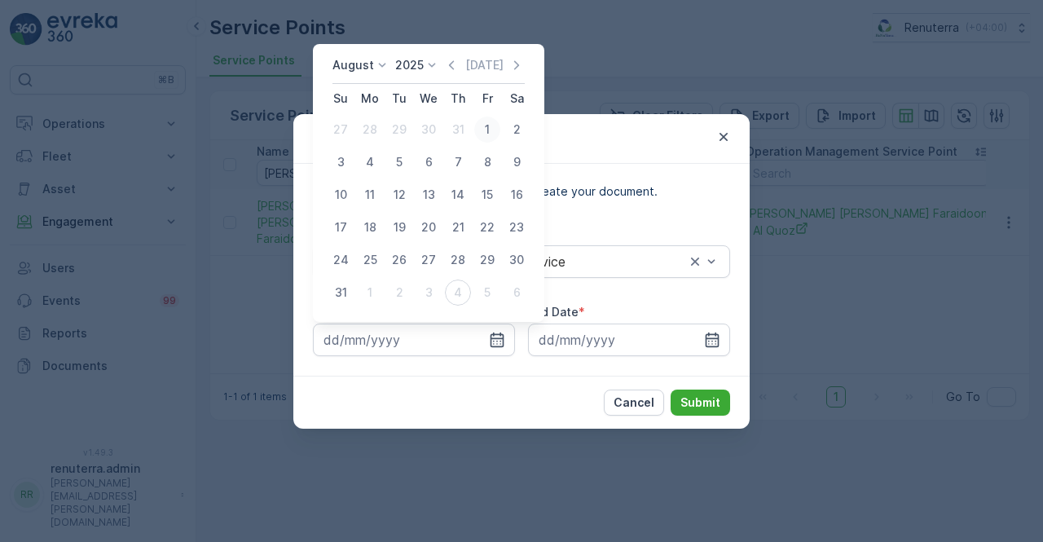
click at [484, 131] on div "1" at bounding box center [487, 130] width 26 height 26
type input "01.08.2025"
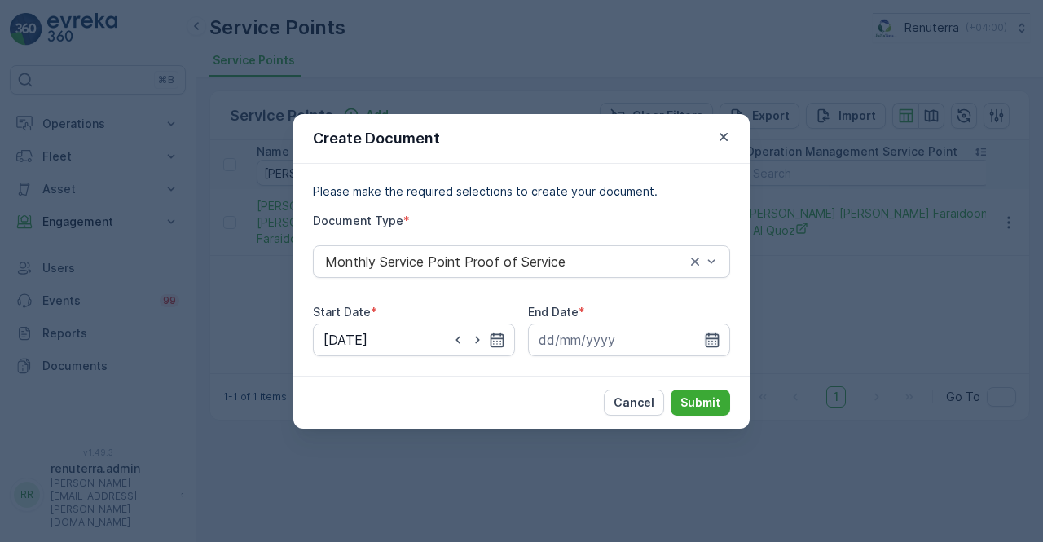
click at [709, 334] on icon "button" at bounding box center [713, 339] width 14 height 15
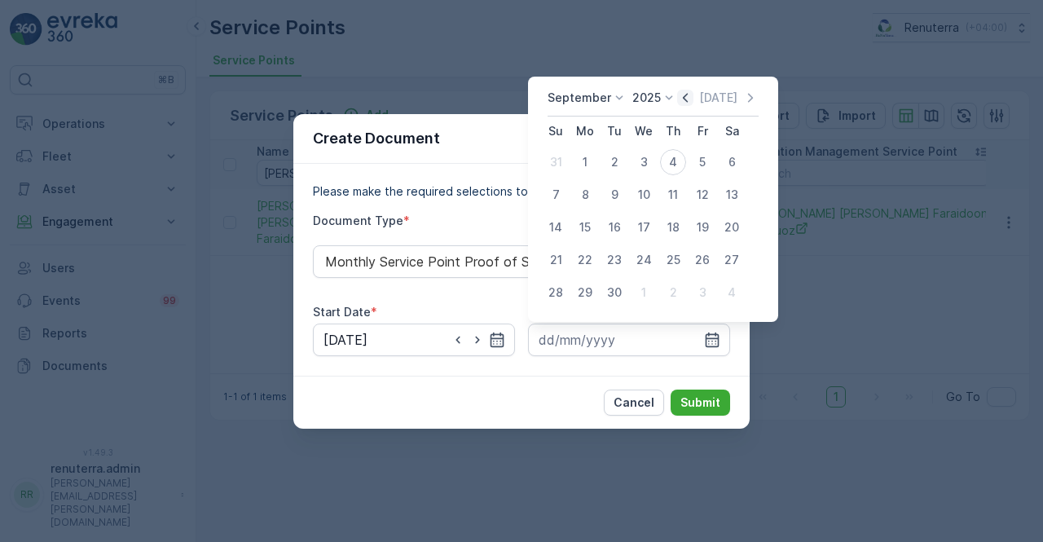
click at [684, 103] on icon "button" at bounding box center [685, 98] width 16 height 16
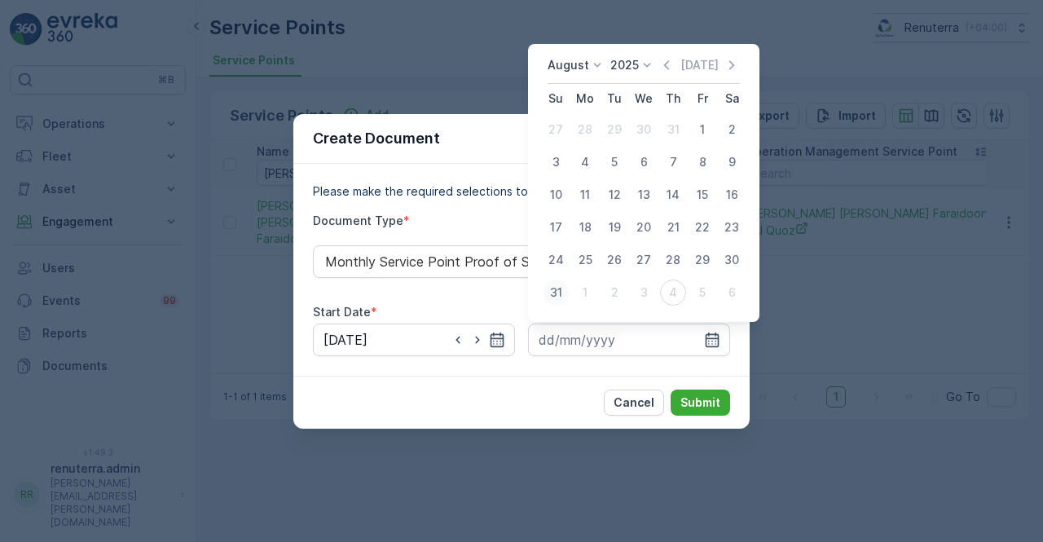
click at [561, 290] on div "31" at bounding box center [556, 292] width 26 height 26
type input "31.08.2025"
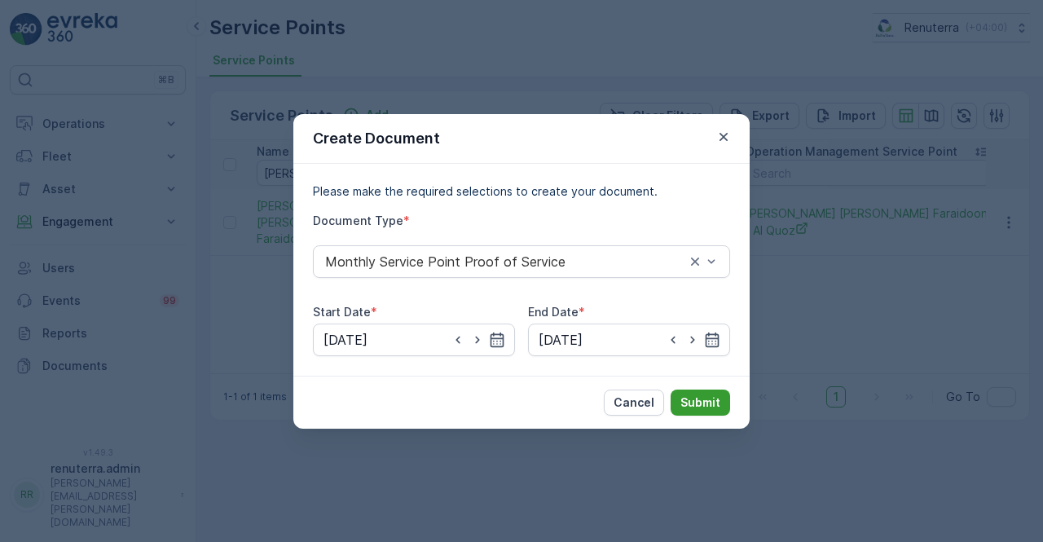
click at [712, 398] on p "Submit" at bounding box center [700, 402] width 40 height 16
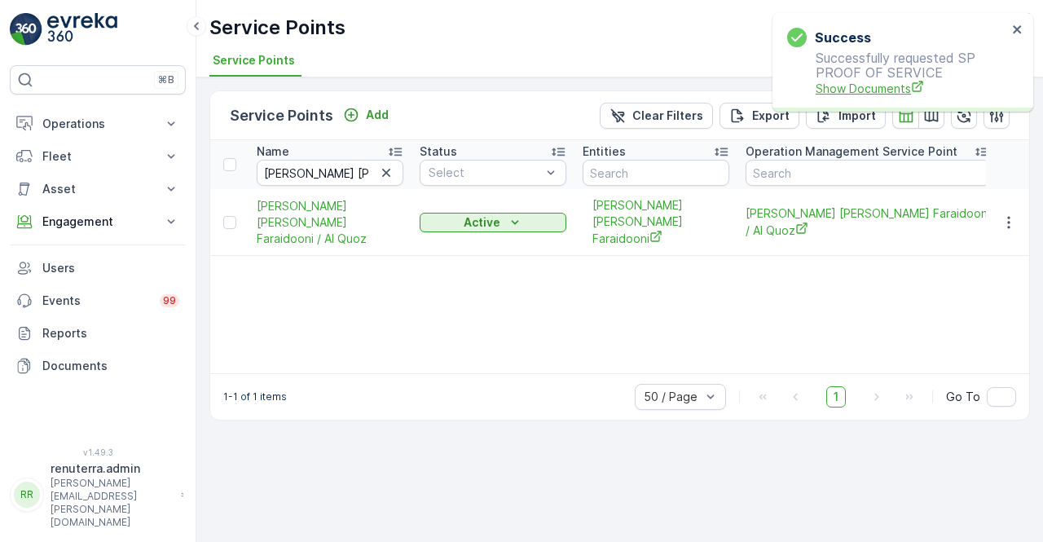
click at [818, 95] on span "Show Documents" at bounding box center [911, 88] width 191 height 17
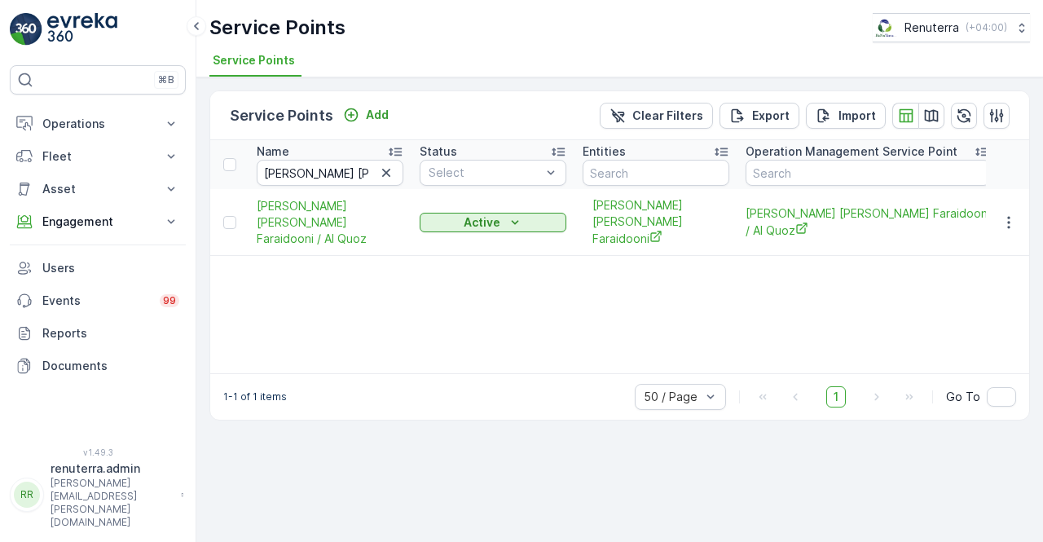
drag, startPoint x: 385, startPoint y: 166, endPoint x: 323, endPoint y: 185, distance: 64.7
click at [384, 165] on icon "button" at bounding box center [386, 173] width 16 height 16
click at [289, 183] on input "text" at bounding box center [330, 173] width 147 height 26
paste input "MEERA COURT L.L.C"
type input "MEERA COURT L.L.C"
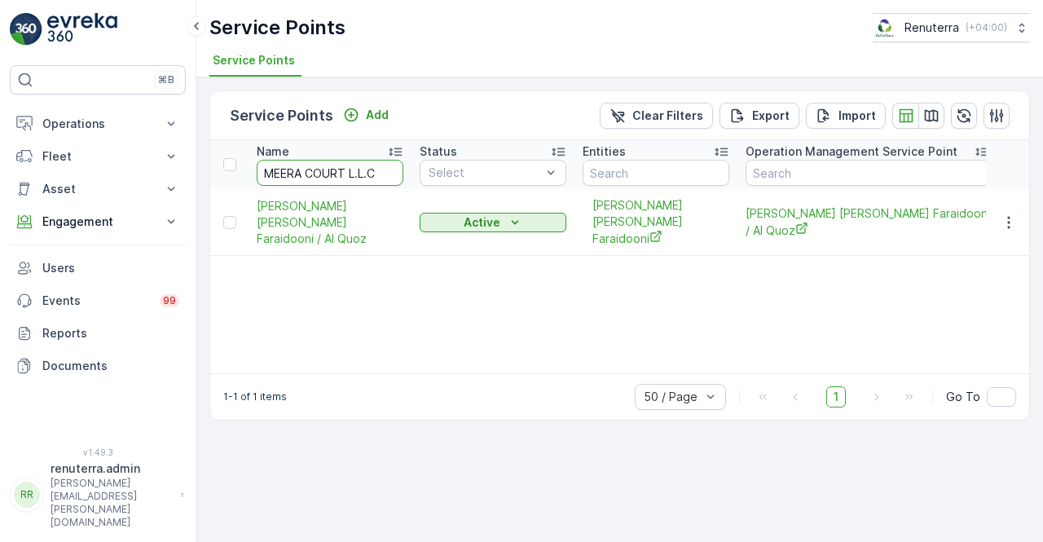
scroll to position [0, 131]
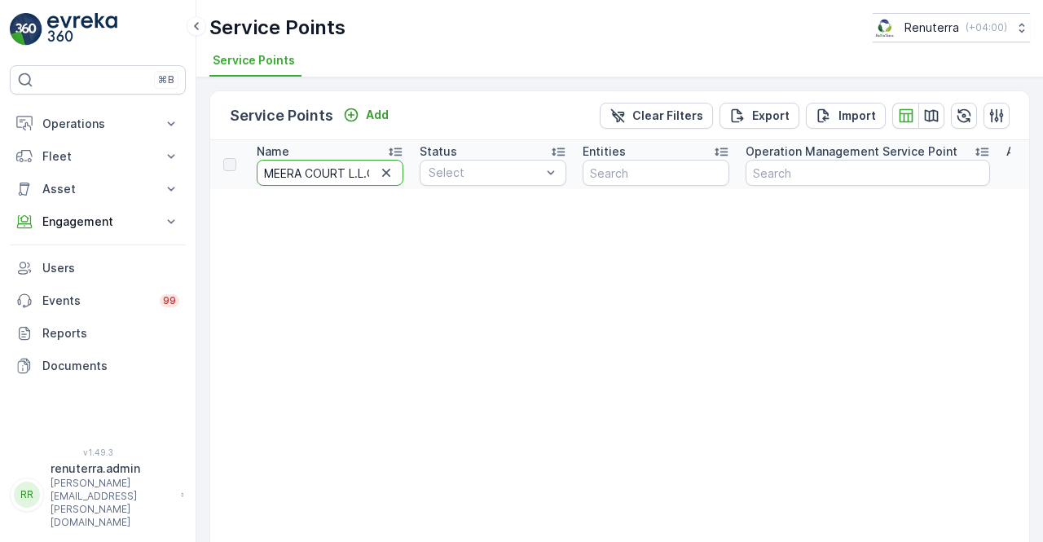
click at [349, 171] on input "MEERA COURT L.L.C" at bounding box center [330, 173] width 147 height 26
type input "MEERA COUR"
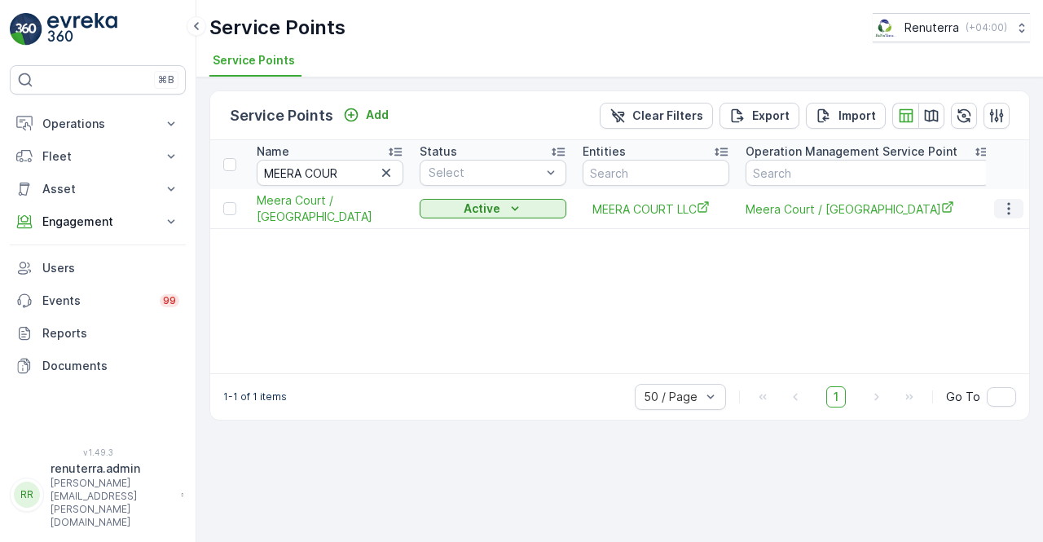
click at [1009, 208] on icon "button" at bounding box center [1008, 209] width 2 height 12
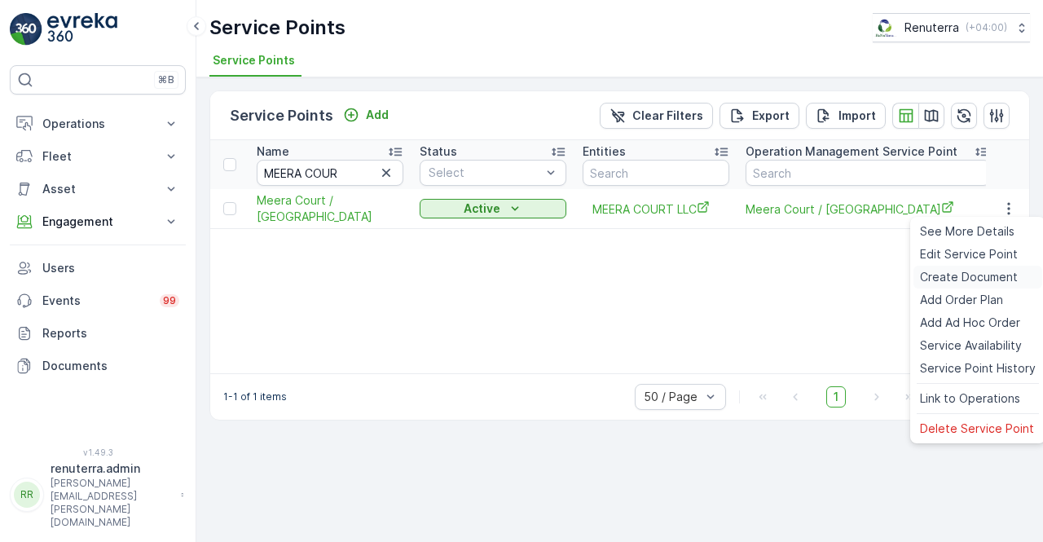
click at [961, 276] on span "Create Document" at bounding box center [969, 277] width 98 height 16
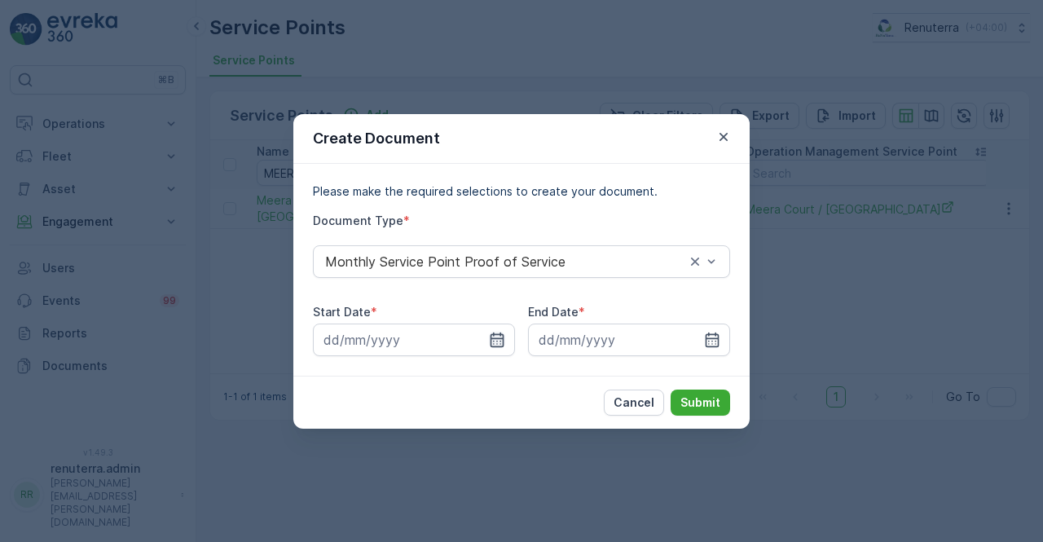
click at [500, 341] on icon "button" at bounding box center [498, 339] width 14 height 15
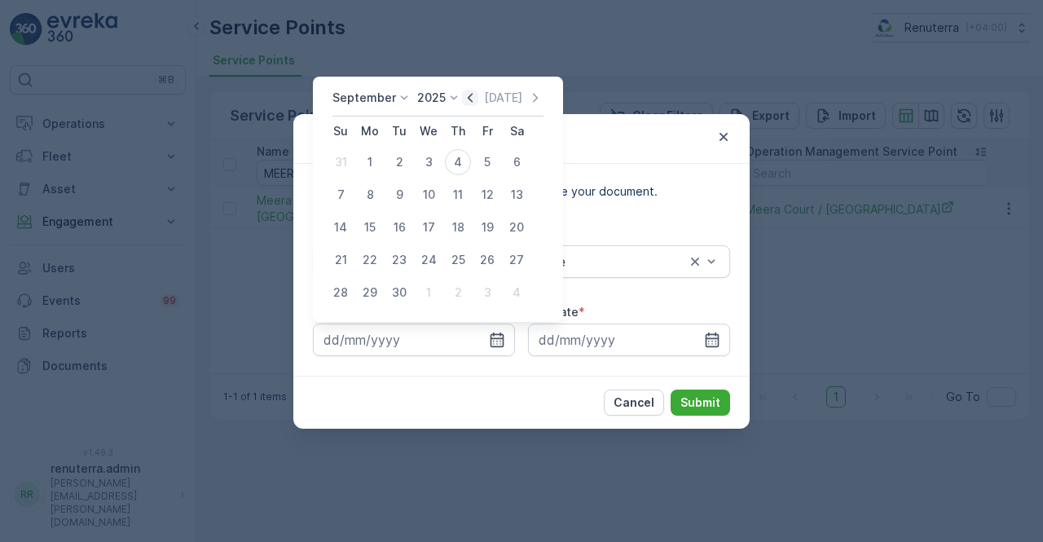
click at [462, 97] on icon "button" at bounding box center [470, 98] width 16 height 16
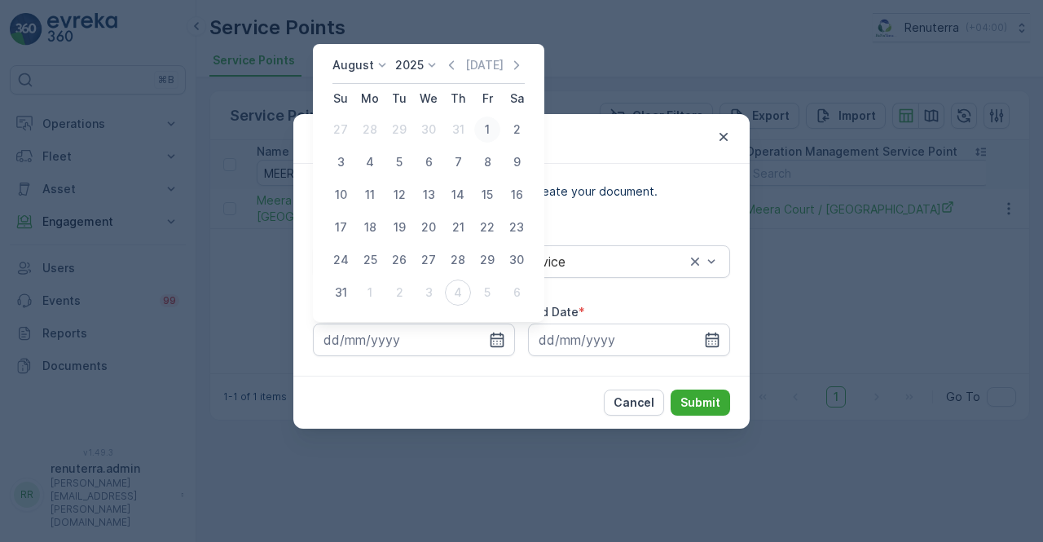
click at [486, 128] on div "1" at bounding box center [487, 130] width 26 height 26
type input "01.08.2025"
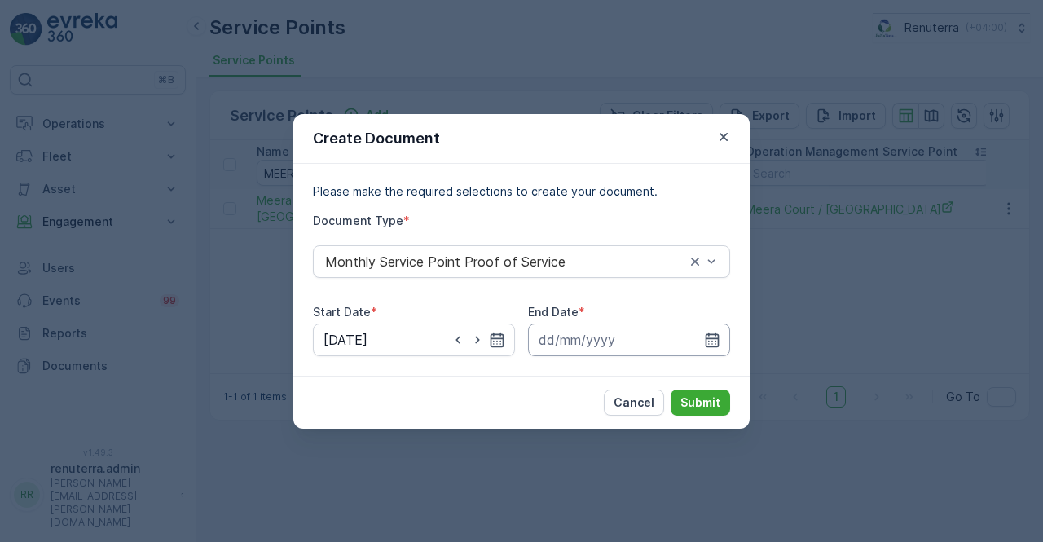
click at [722, 330] on input at bounding box center [629, 339] width 202 height 33
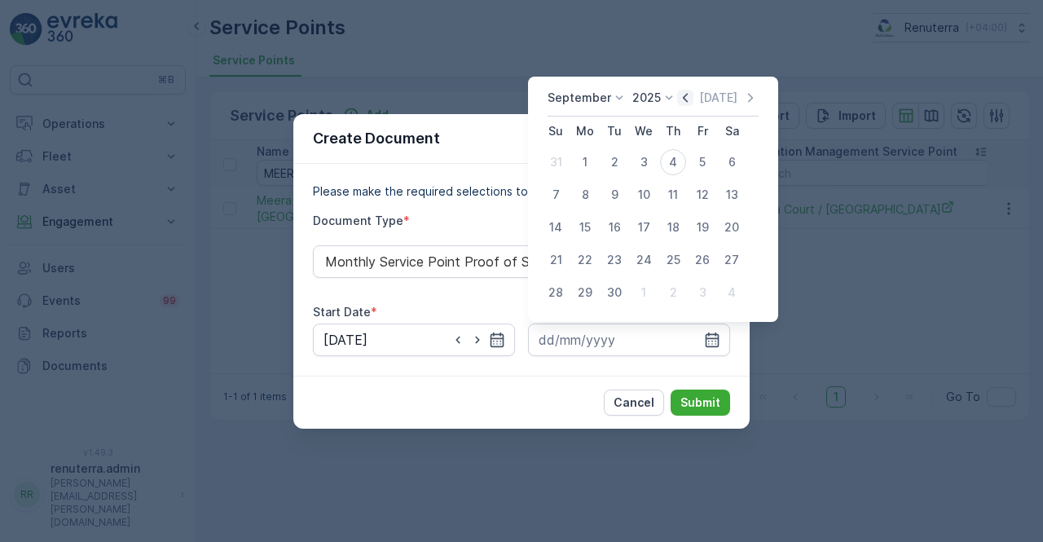
click at [686, 105] on icon "button" at bounding box center [685, 98] width 16 height 16
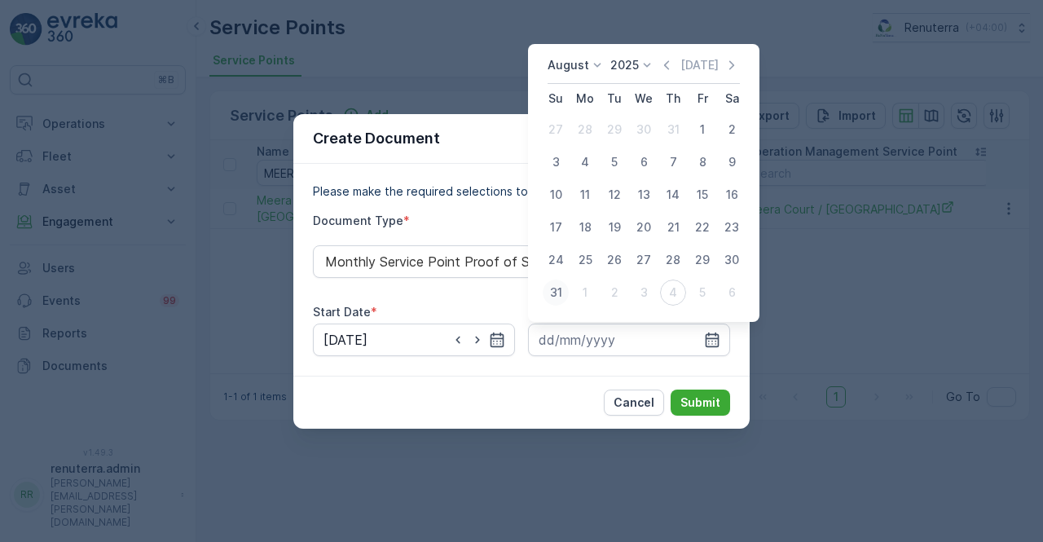
click at [553, 301] on div "31" at bounding box center [556, 292] width 26 height 26
type input "31.08.2025"
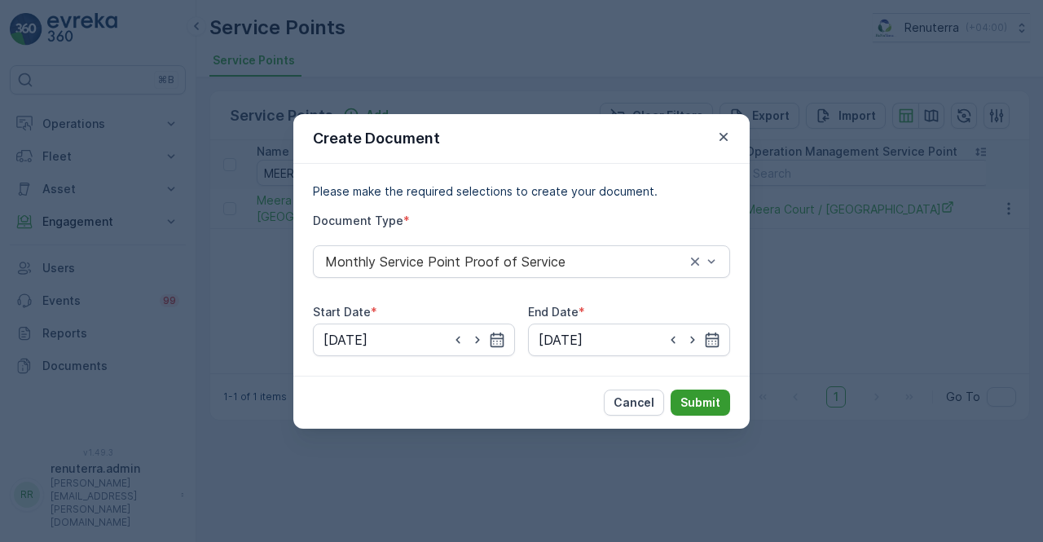
click at [693, 410] on p "Submit" at bounding box center [700, 402] width 40 height 16
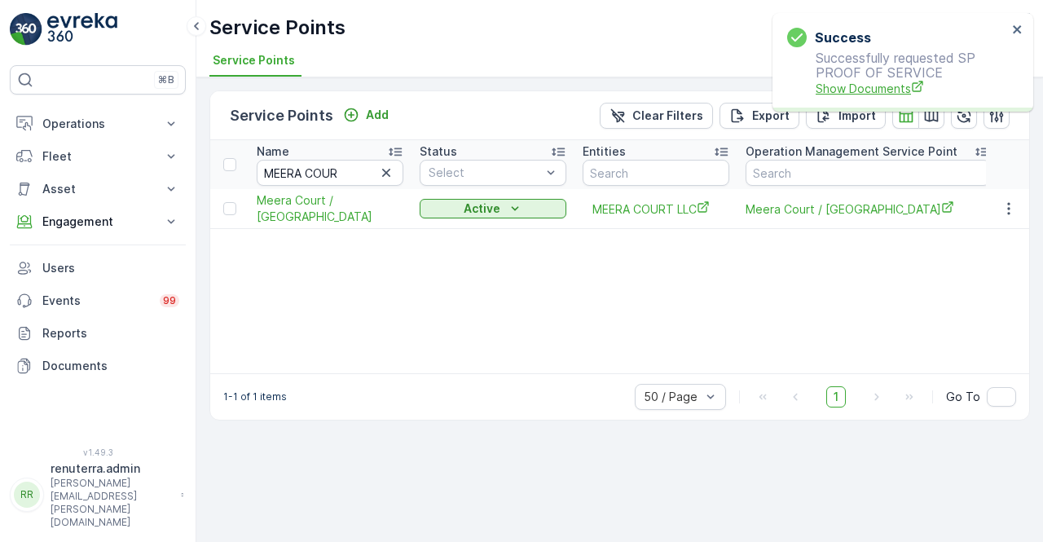
click at [856, 90] on span "Show Documents" at bounding box center [911, 88] width 191 height 17
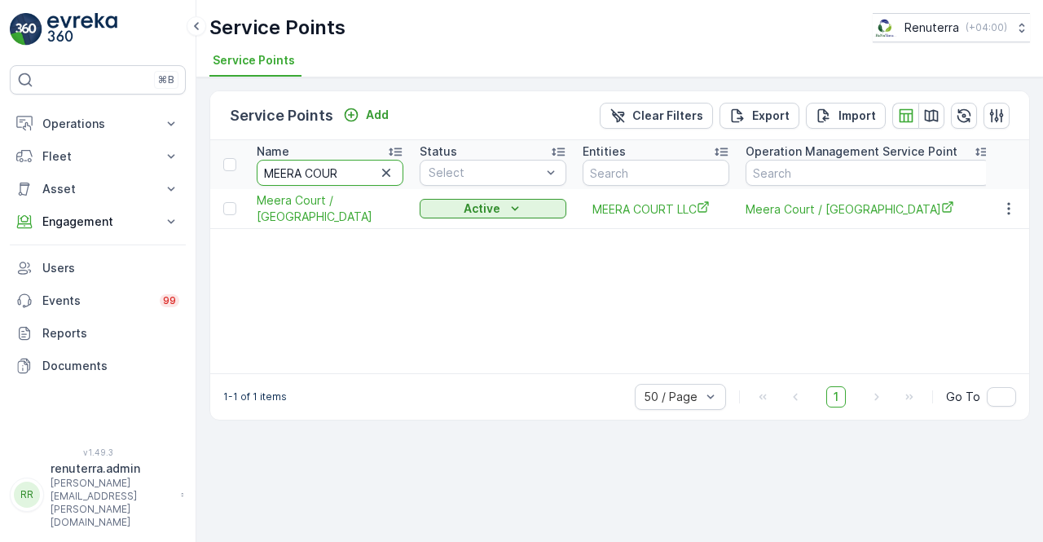
click at [349, 165] on input "MEERA COUR" at bounding box center [330, 173] width 147 height 26
type input "M"
type input "ghanim"
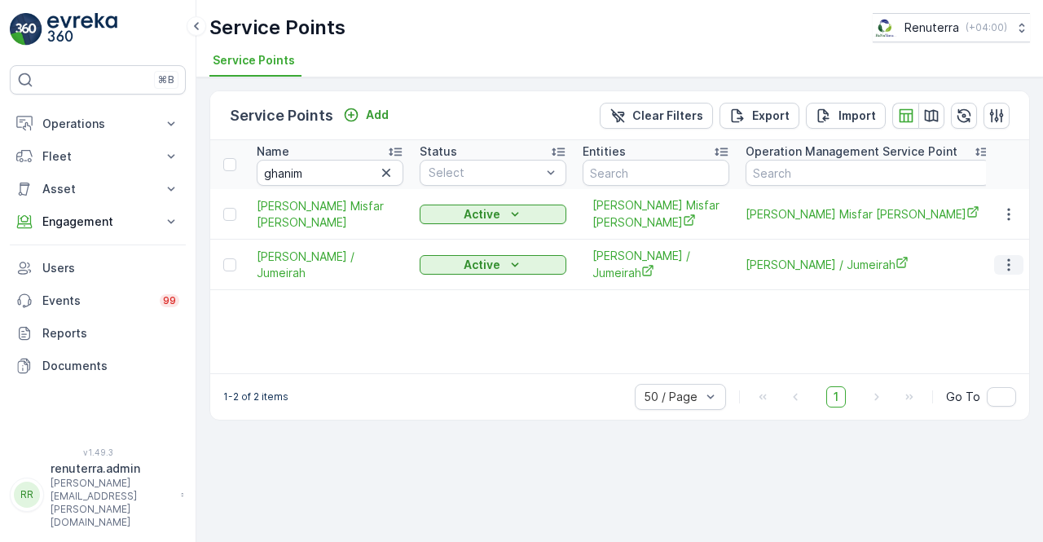
click at [1018, 266] on button "button" at bounding box center [1008, 265] width 29 height 20
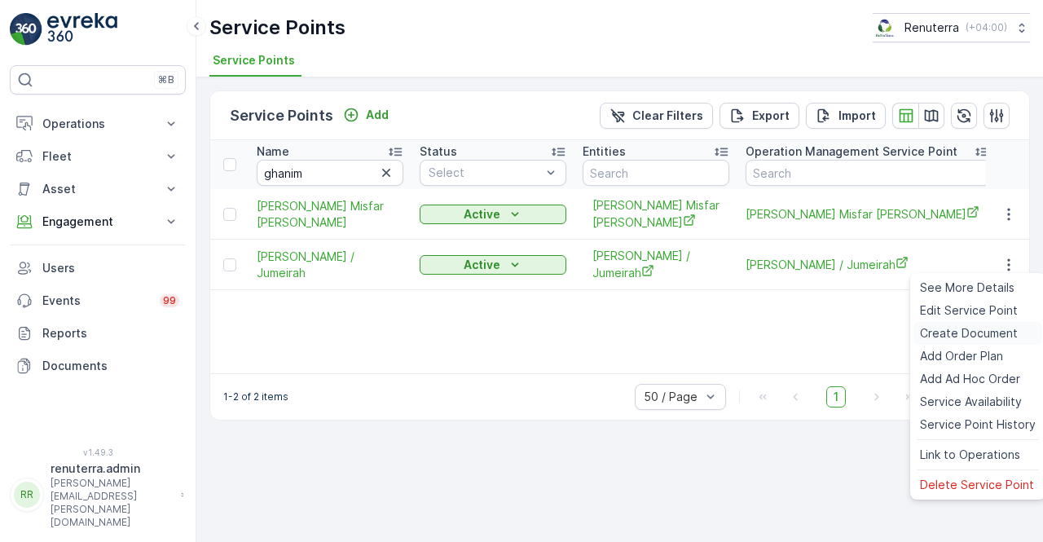
click at [966, 330] on span "Create Document" at bounding box center [969, 333] width 98 height 16
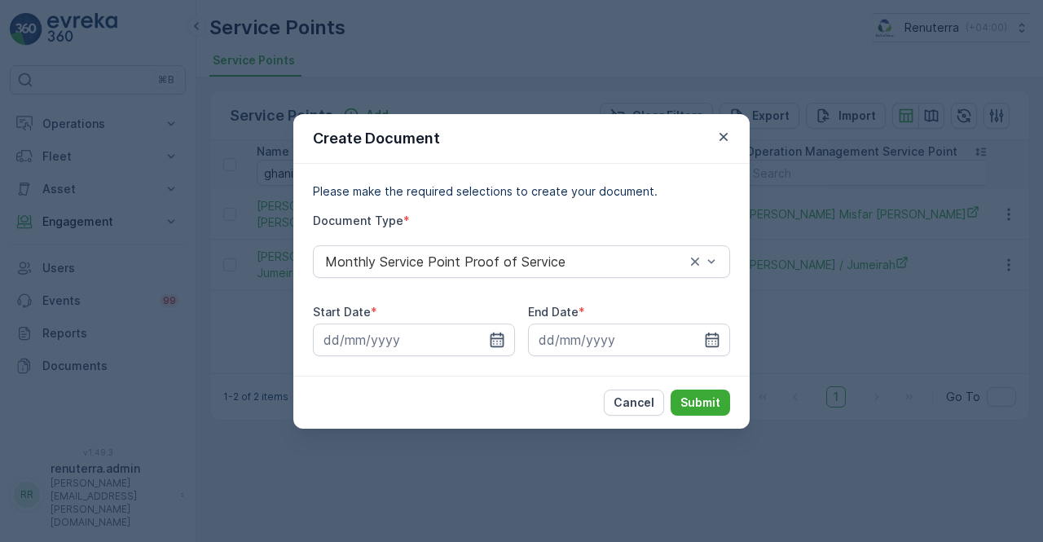
click at [497, 338] on icon "button" at bounding box center [498, 339] width 14 height 15
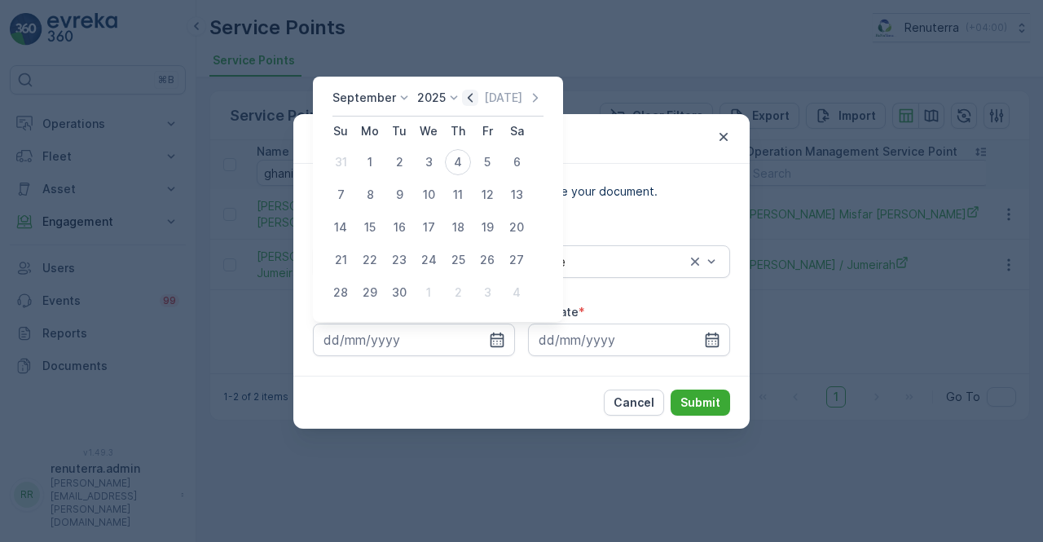
click at [466, 97] on icon "button" at bounding box center [470, 98] width 16 height 16
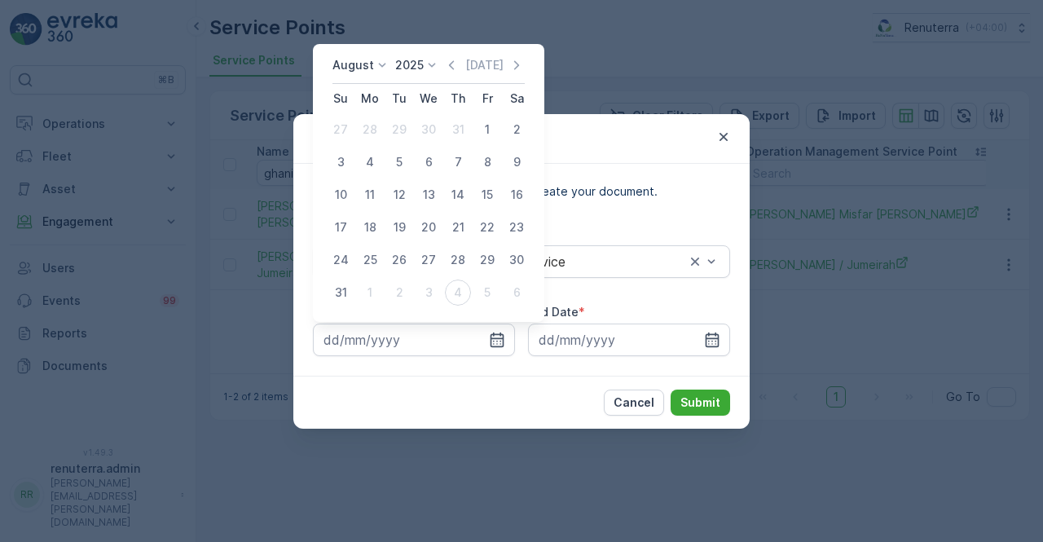
drag, startPoint x: 486, startPoint y: 127, endPoint x: 525, endPoint y: 198, distance: 80.6
click at [487, 127] on div "1" at bounding box center [487, 130] width 26 height 26
type input "01.08.2025"
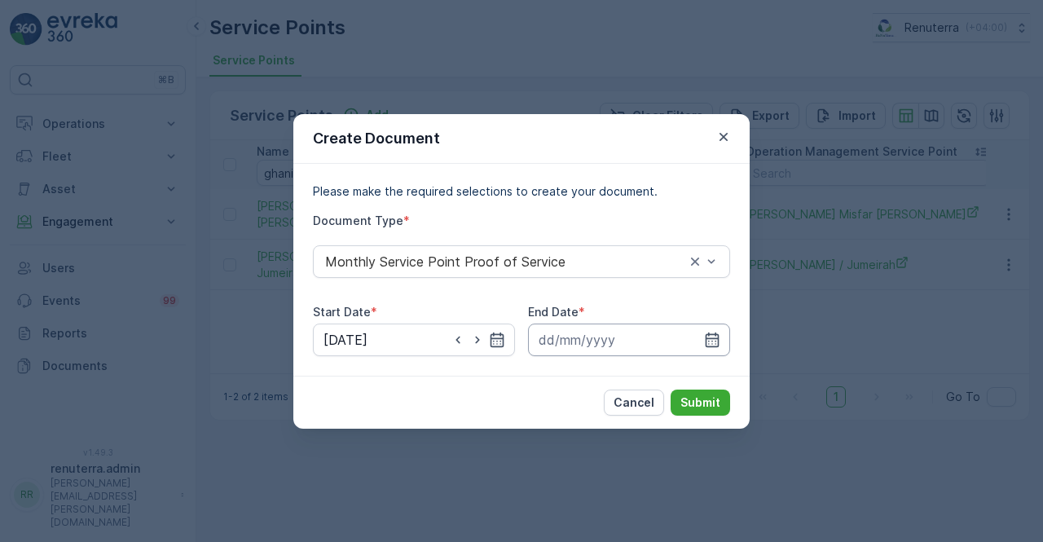
click at [725, 333] on input at bounding box center [629, 339] width 202 height 33
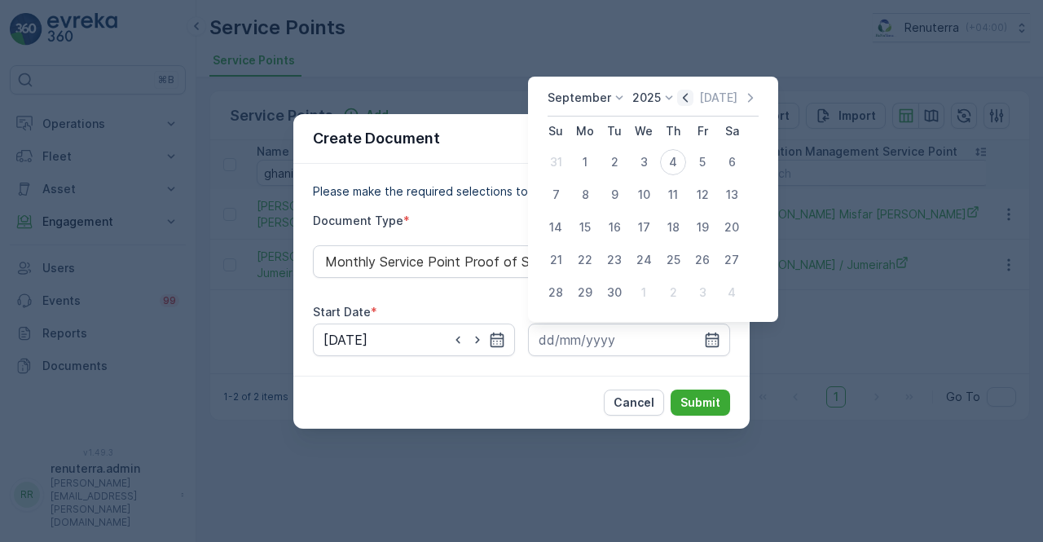
click at [683, 99] on icon "button" at bounding box center [685, 97] width 5 height 9
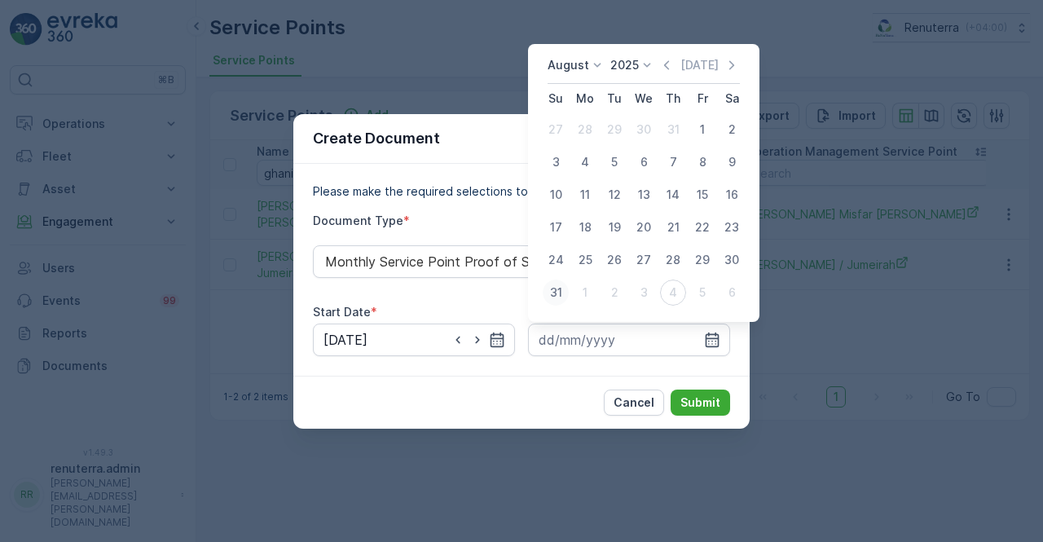
click at [553, 294] on div "31" at bounding box center [556, 292] width 26 height 26
type input "31.08.2025"
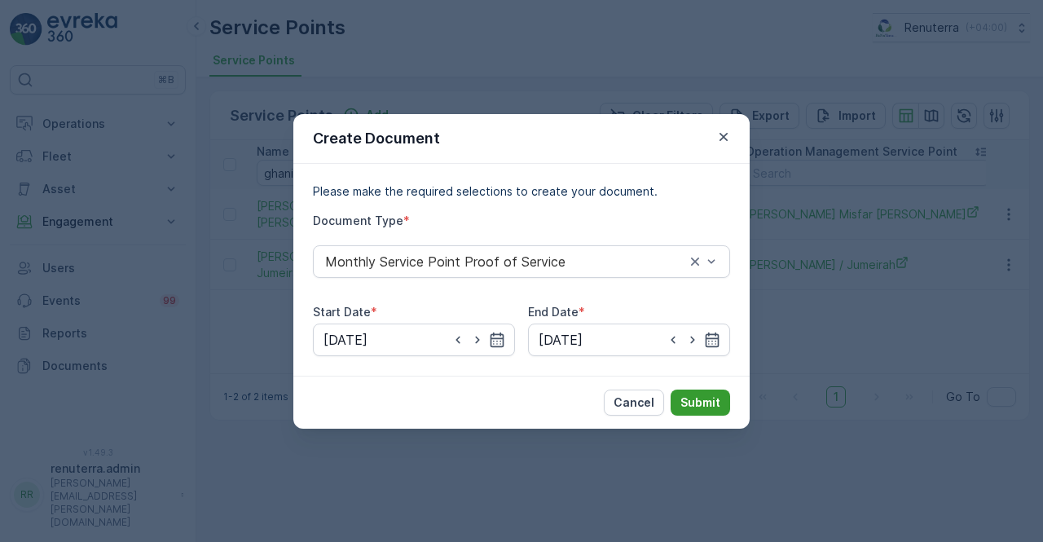
click at [688, 392] on button "Submit" at bounding box center [700, 402] width 59 height 26
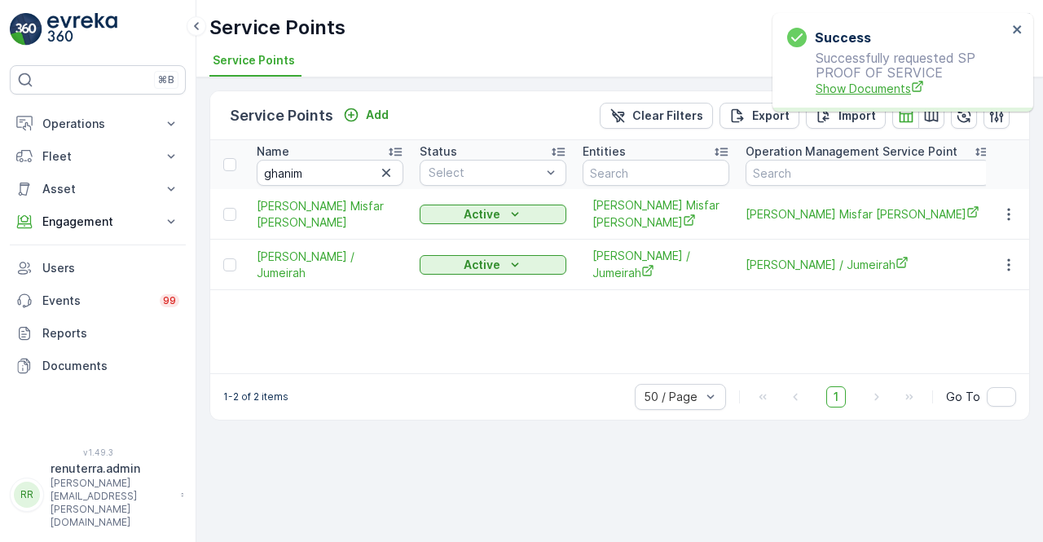
click at [849, 84] on span "Show Documents" at bounding box center [911, 88] width 191 height 17
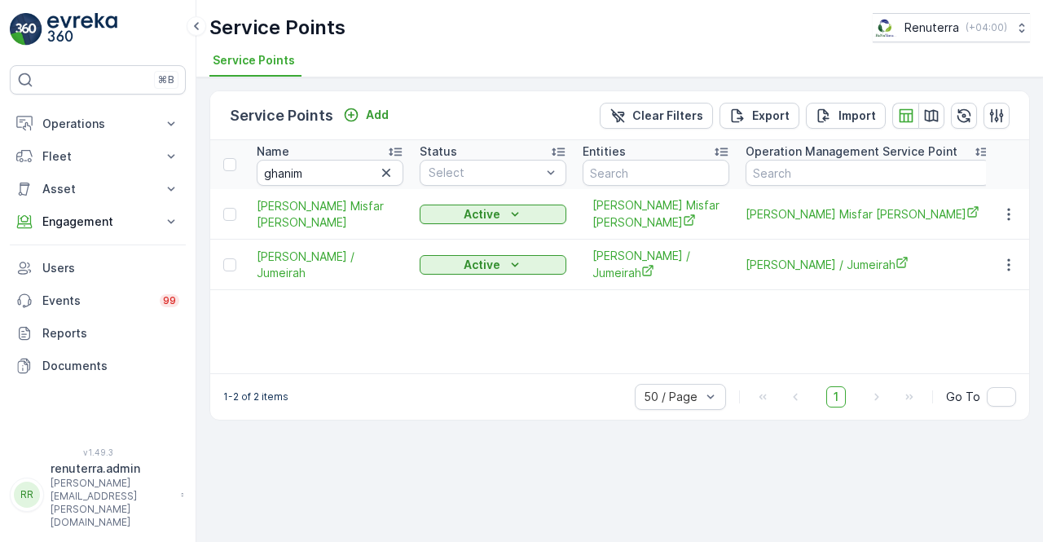
drag, startPoint x: 385, startPoint y: 165, endPoint x: 348, endPoint y: 174, distance: 37.6
click at [384, 165] on icon "button" at bounding box center [386, 173] width 16 height 16
click at [303, 169] on input "text" at bounding box center [330, 173] width 147 height 26
paste input "Heirs of [PERSON_NAME]"
type input "Heirs of [PERSON_NAME]"
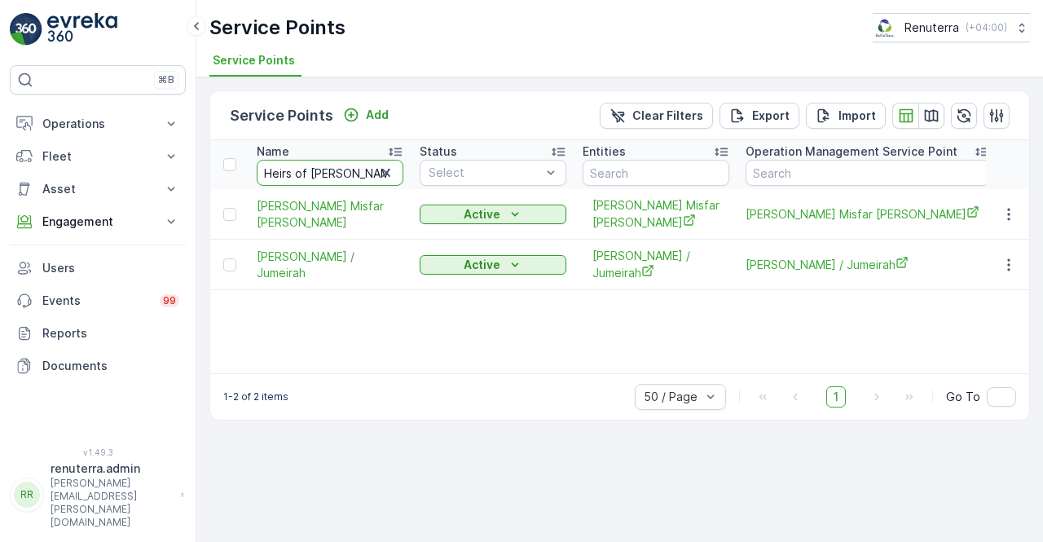
scroll to position [0, 106]
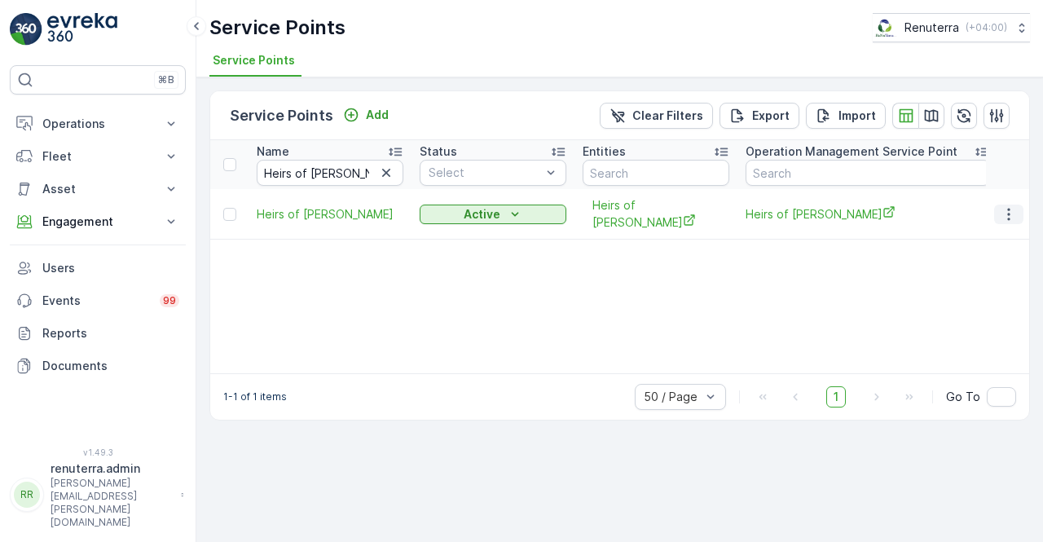
click at [1015, 222] on icon "button" at bounding box center [1009, 214] width 16 height 16
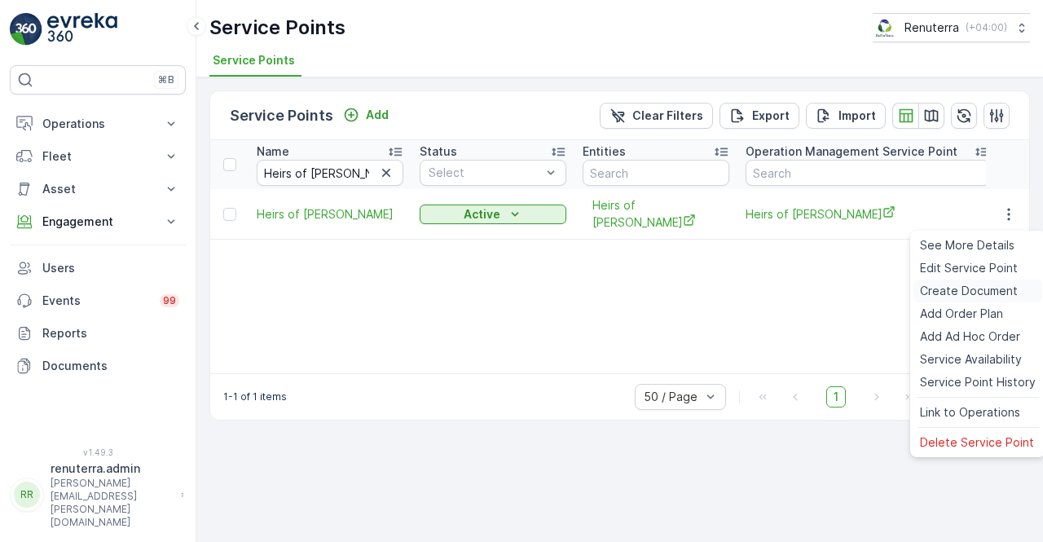
click at [952, 288] on span "Create Document" at bounding box center [969, 291] width 98 height 16
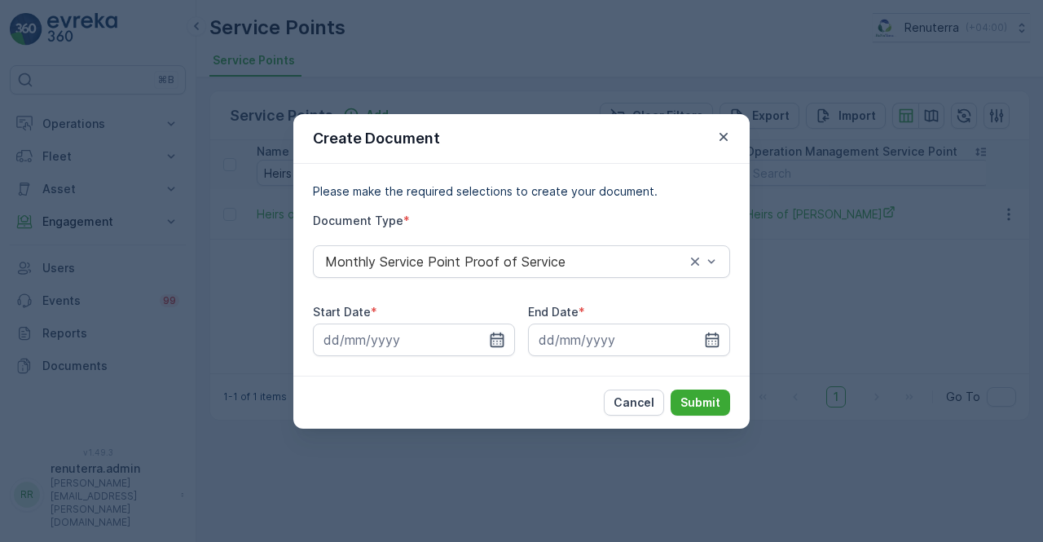
drag, startPoint x: 508, startPoint y: 343, endPoint x: 494, endPoint y: 334, distance: 17.2
click at [508, 341] on input at bounding box center [414, 339] width 202 height 33
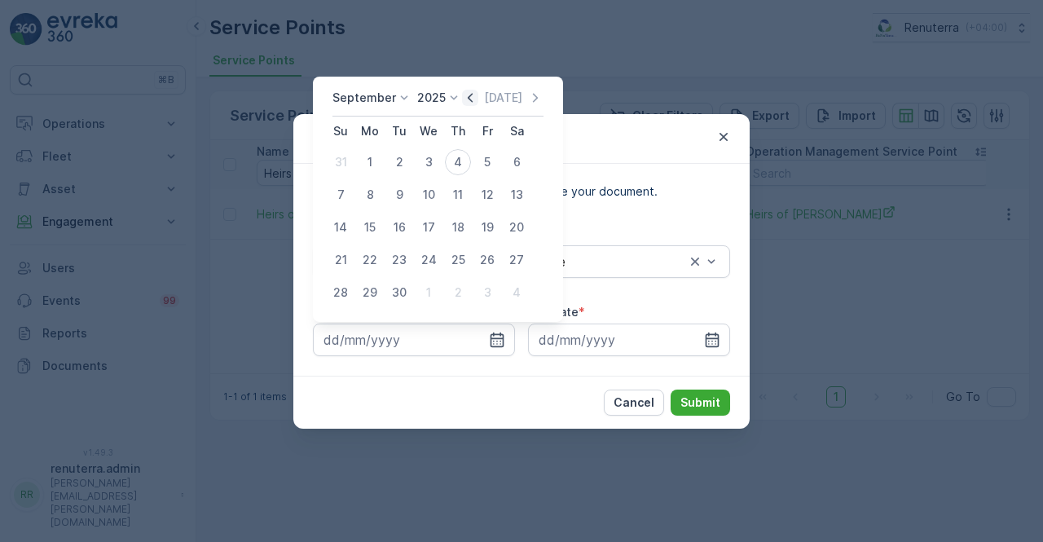
click at [467, 93] on icon "button" at bounding box center [470, 98] width 16 height 16
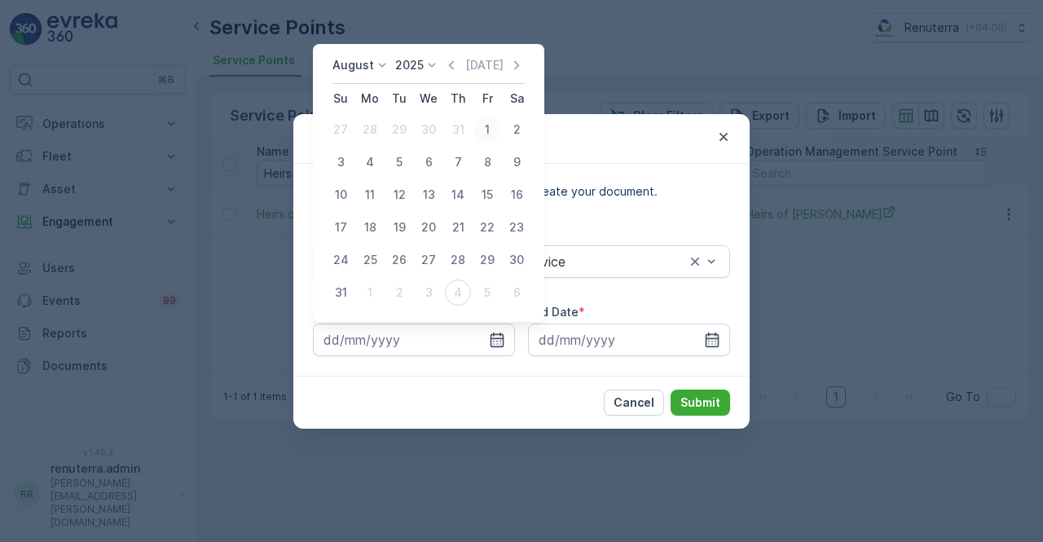
click at [489, 131] on div "1" at bounding box center [487, 130] width 26 height 26
type input "01.08.2025"
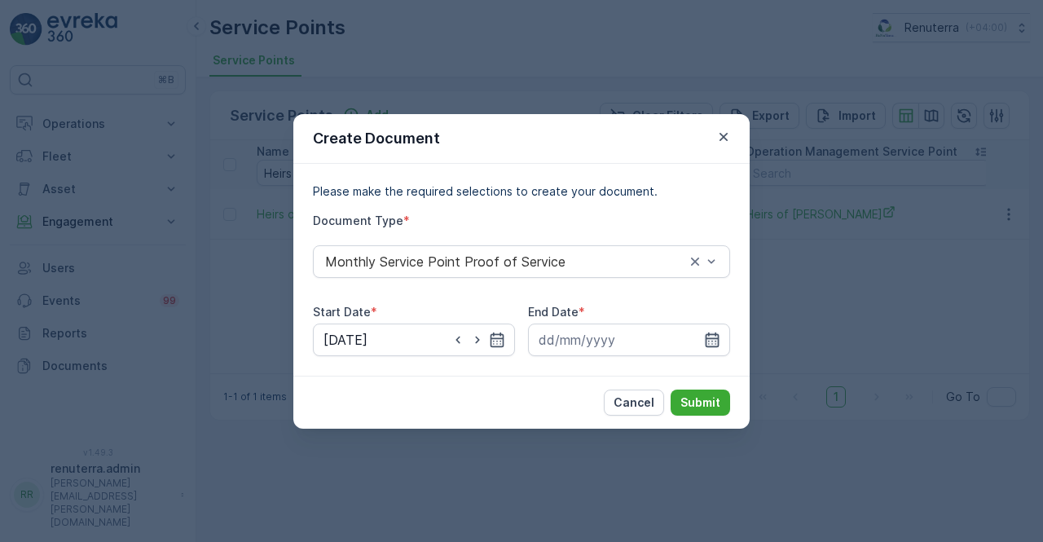
click at [707, 340] on icon "button" at bounding box center [712, 340] width 16 height 16
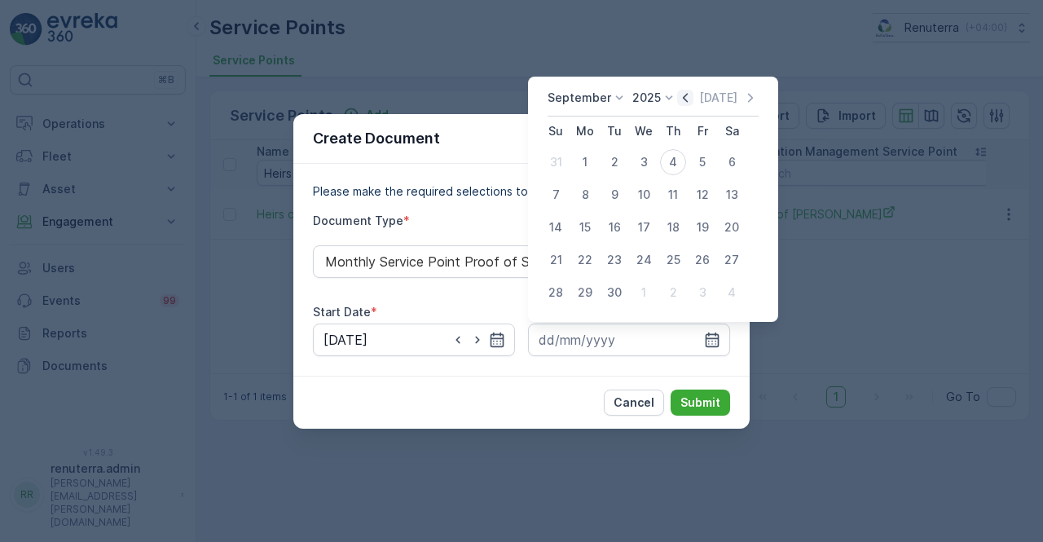
click at [684, 93] on icon "button" at bounding box center [685, 98] width 16 height 16
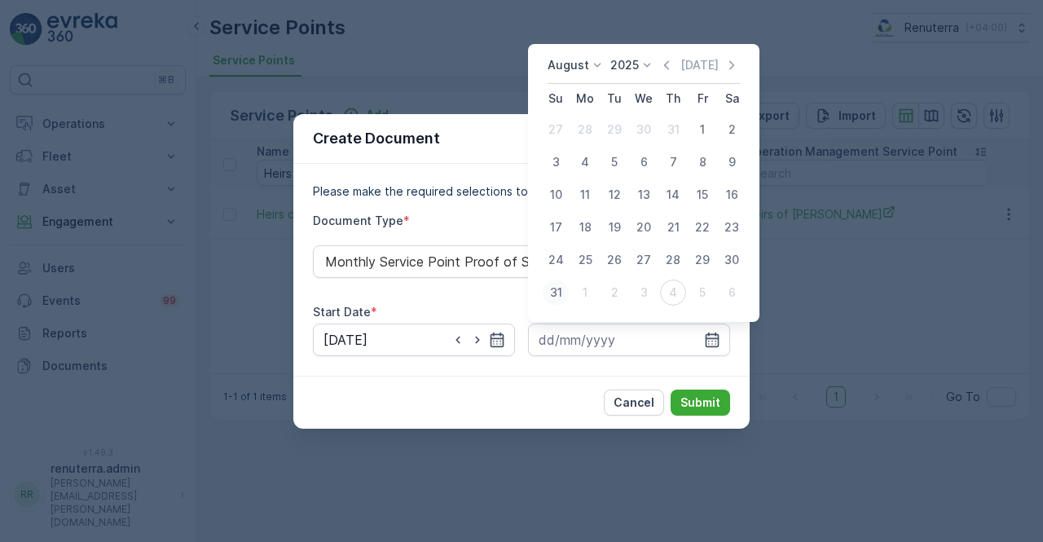
click at [560, 291] on div "31" at bounding box center [556, 292] width 26 height 26
type input "31.08.2025"
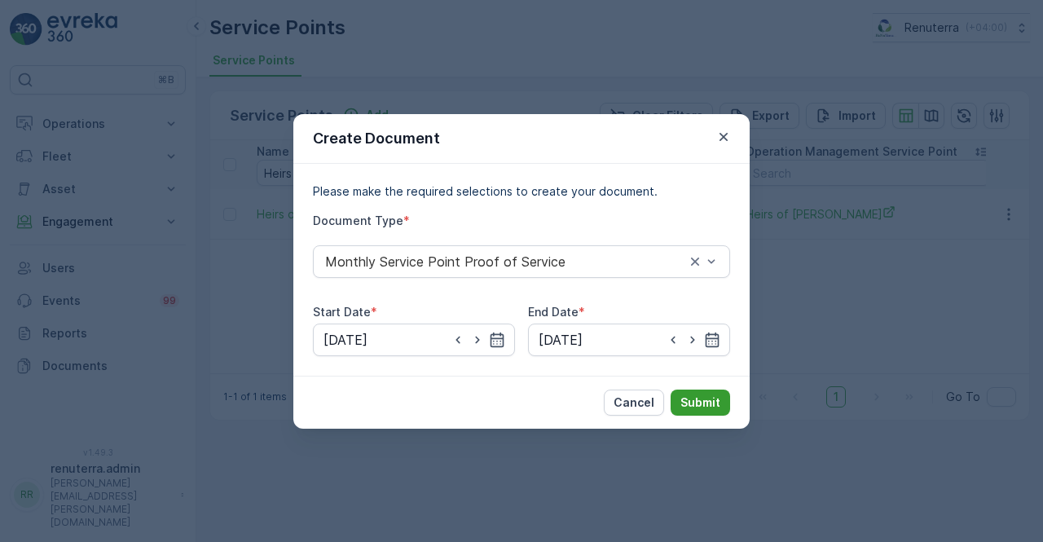
click at [698, 400] on p "Submit" at bounding box center [700, 402] width 40 height 16
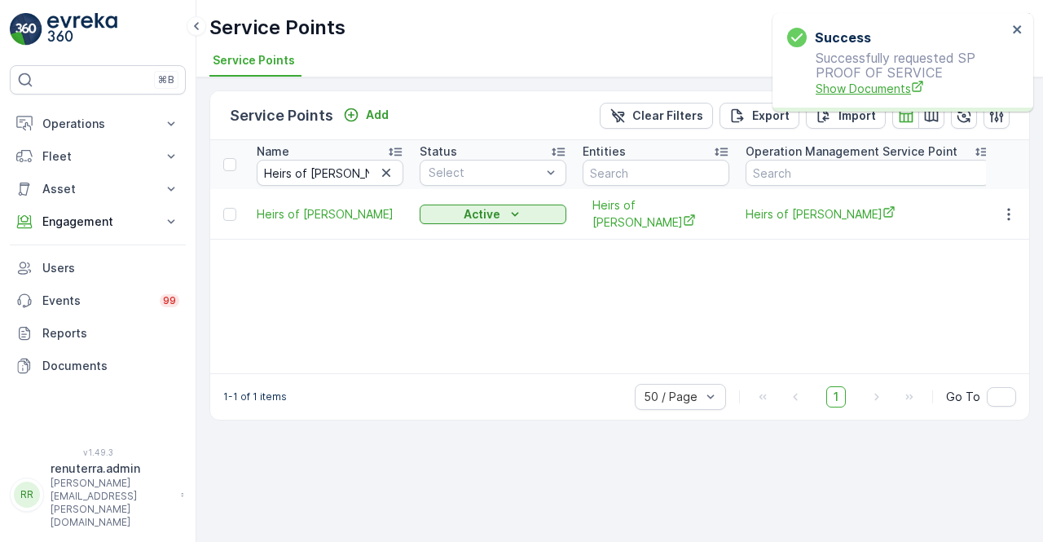
click at [865, 97] on span "Show Documents" at bounding box center [911, 88] width 191 height 17
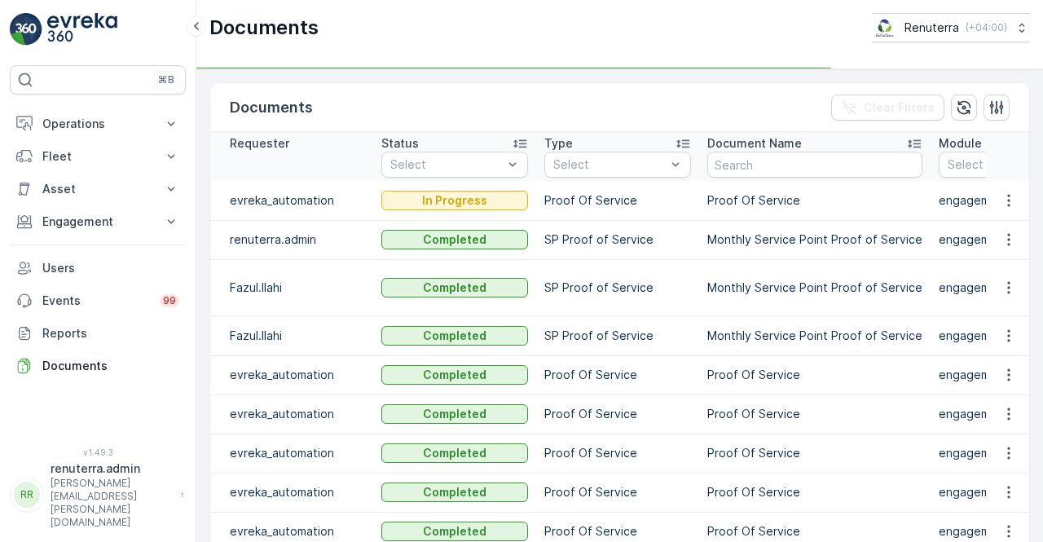
click at [582, 431] on td "Proof Of Service" at bounding box center [617, 413] width 163 height 39
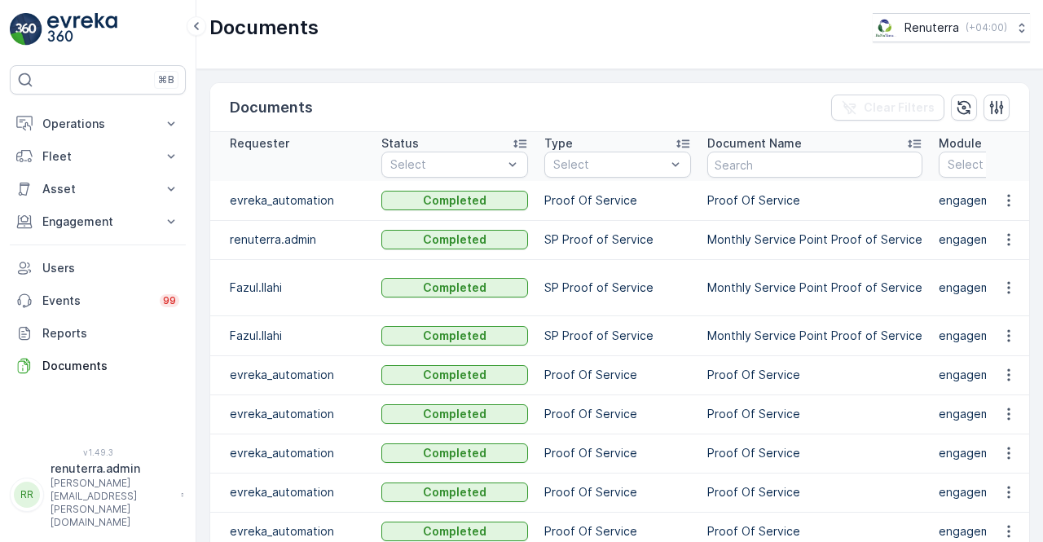
click at [673, 359] on td "Proof Of Service" at bounding box center [617, 374] width 163 height 39
click at [794, 363] on td "Proof Of Service" at bounding box center [814, 374] width 231 height 39
click at [827, 363] on td "Proof Of Service" at bounding box center [814, 374] width 231 height 39
click at [848, 367] on td "Proof Of Service" at bounding box center [814, 374] width 231 height 39
click at [616, 303] on td "SP Proof of Service" at bounding box center [617, 287] width 163 height 56
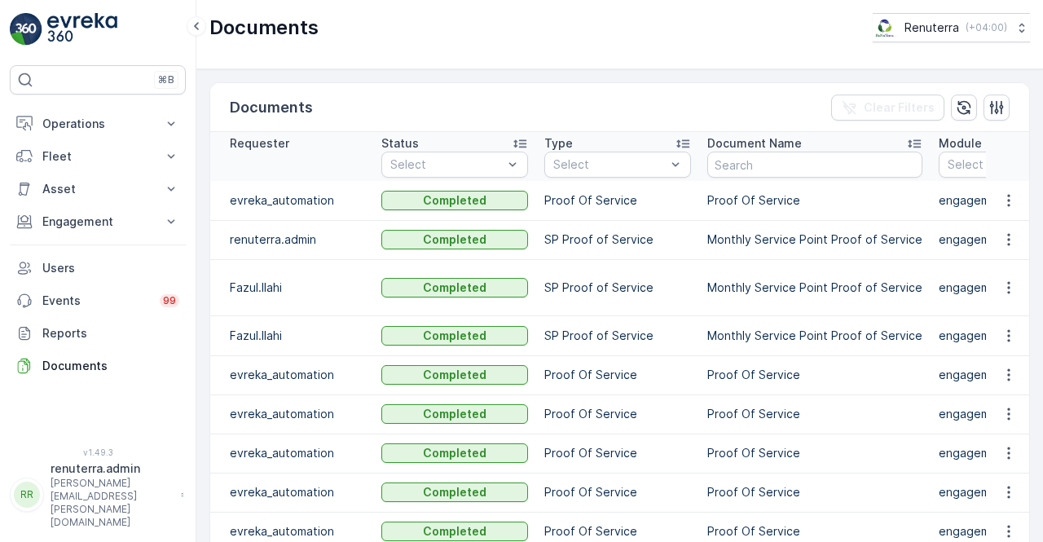
click at [803, 265] on td "Monthly Service Point Proof of Service" at bounding box center [814, 287] width 231 height 56
click at [1011, 231] on icon "button" at bounding box center [1009, 239] width 16 height 16
click at [994, 259] on span "See Details" at bounding box center [1004, 262] width 63 height 16
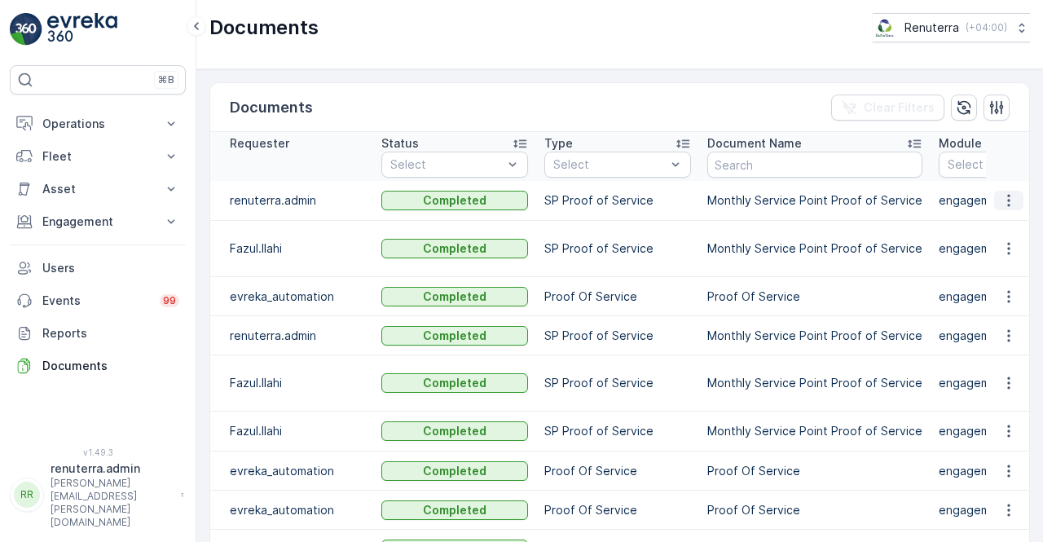
click at [1001, 197] on icon "button" at bounding box center [1009, 200] width 16 height 16
click at [1001, 229] on span "See Details" at bounding box center [1004, 223] width 63 height 16
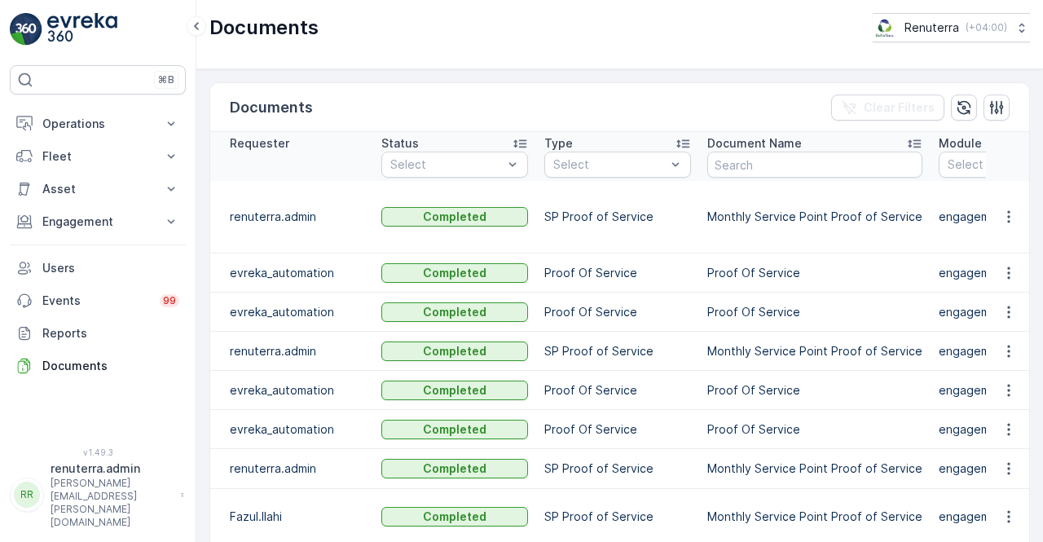
click at [1010, 209] on icon "button" at bounding box center [1009, 217] width 16 height 16
click at [991, 231] on span "See Details" at bounding box center [1004, 231] width 63 height 16
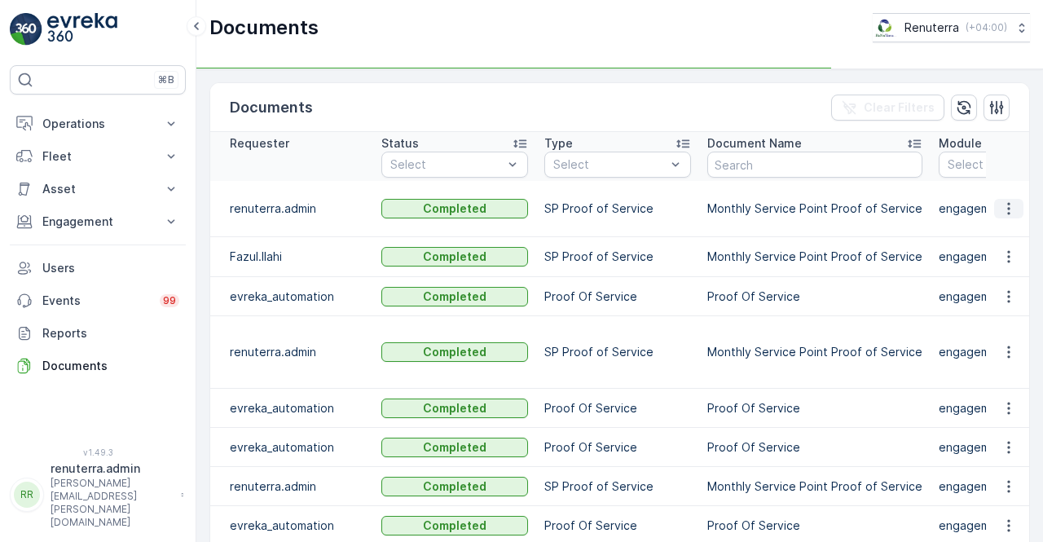
click at [1004, 211] on icon "button" at bounding box center [1009, 208] width 16 height 16
click at [1005, 226] on span "See Details" at bounding box center [1004, 231] width 63 height 16
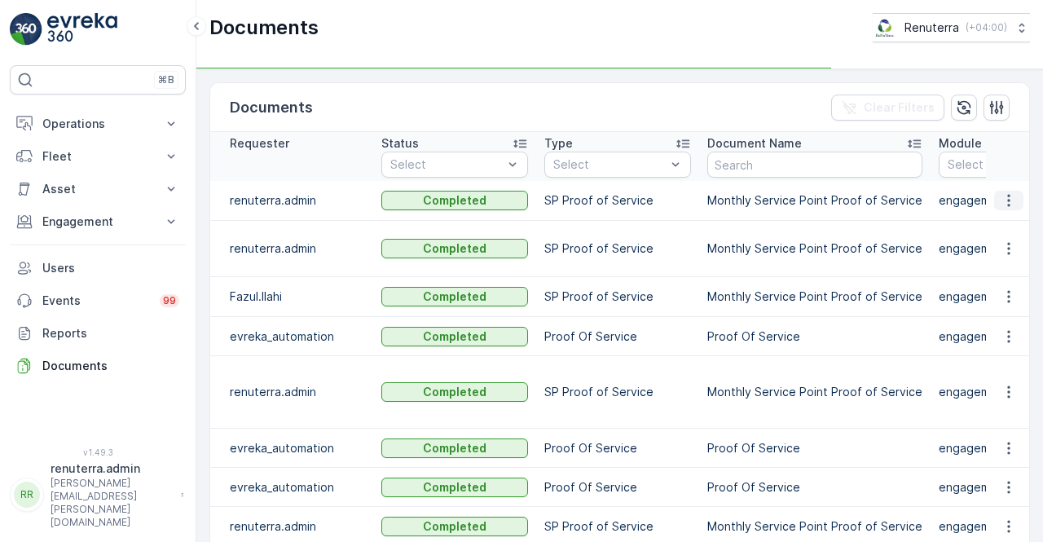
click at [1017, 200] on button "button" at bounding box center [1008, 201] width 29 height 20
click at [1003, 194] on icon "button" at bounding box center [1009, 200] width 16 height 16
click at [1006, 218] on span "See Details" at bounding box center [1004, 223] width 63 height 16
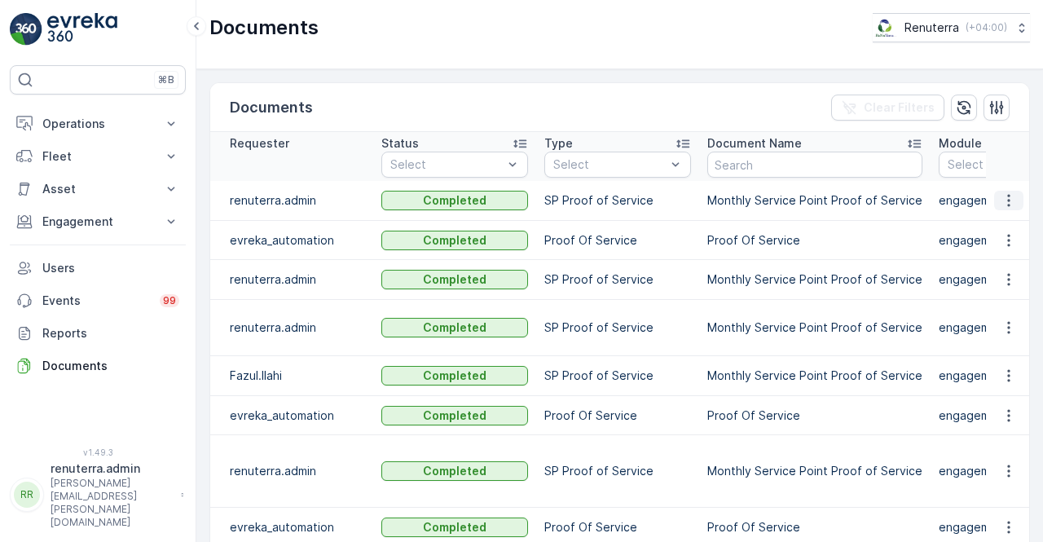
click at [1001, 201] on icon "button" at bounding box center [1009, 200] width 16 height 16
click at [998, 229] on span "See Details" at bounding box center [1004, 223] width 63 height 16
click at [1005, 275] on icon "button" at bounding box center [1009, 279] width 16 height 16
click at [992, 302] on span "See Details" at bounding box center [1004, 301] width 63 height 16
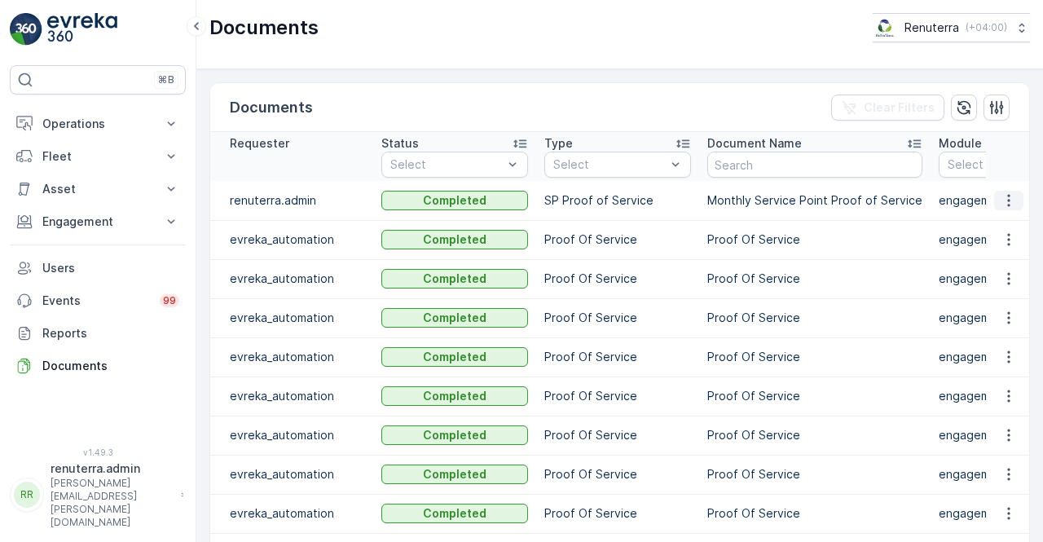
click at [1008, 203] on icon "button" at bounding box center [1009, 200] width 16 height 16
click at [1005, 231] on span "See Details" at bounding box center [1004, 223] width 63 height 16
